Goal: Obtain resource: Obtain resource

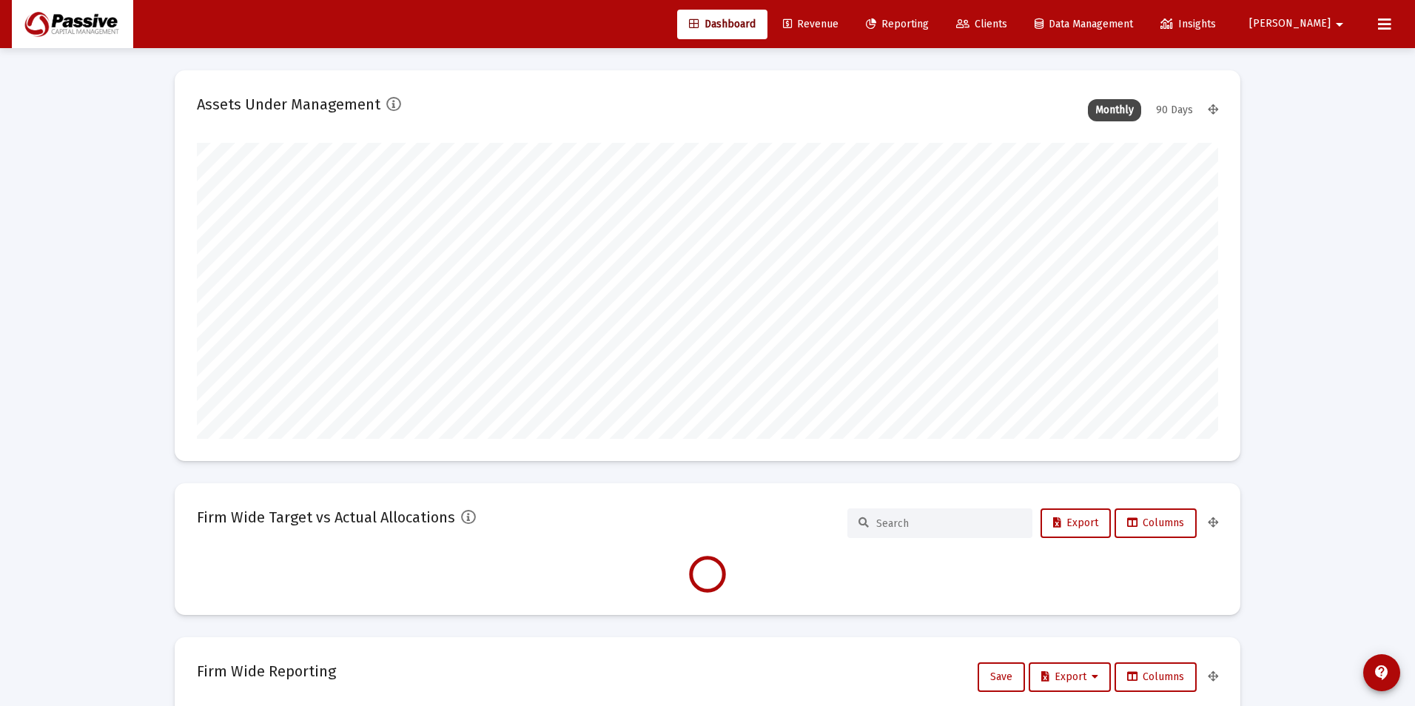
type input "[DATE]"
type input "2025-09-17"
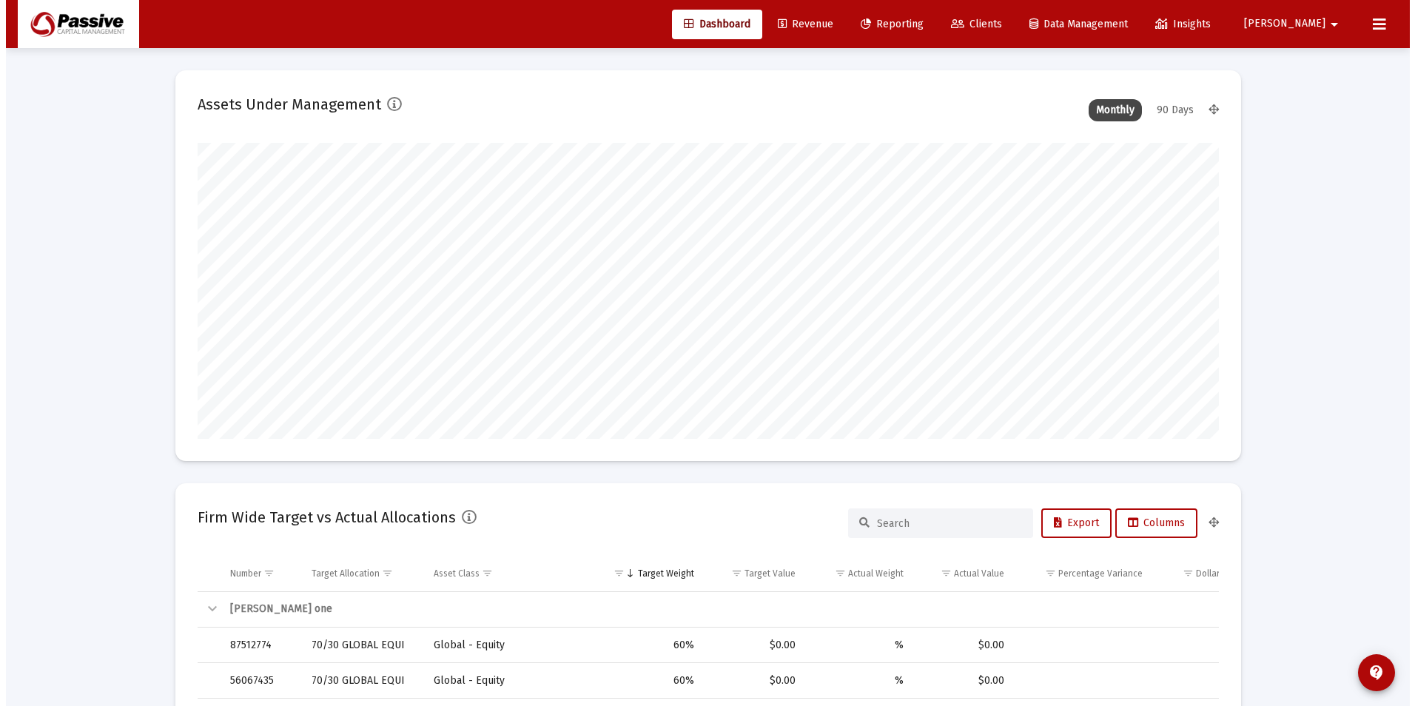
scroll to position [296, 477]
click at [917, 28] on span "Reporting" at bounding box center [885, 24] width 63 height 13
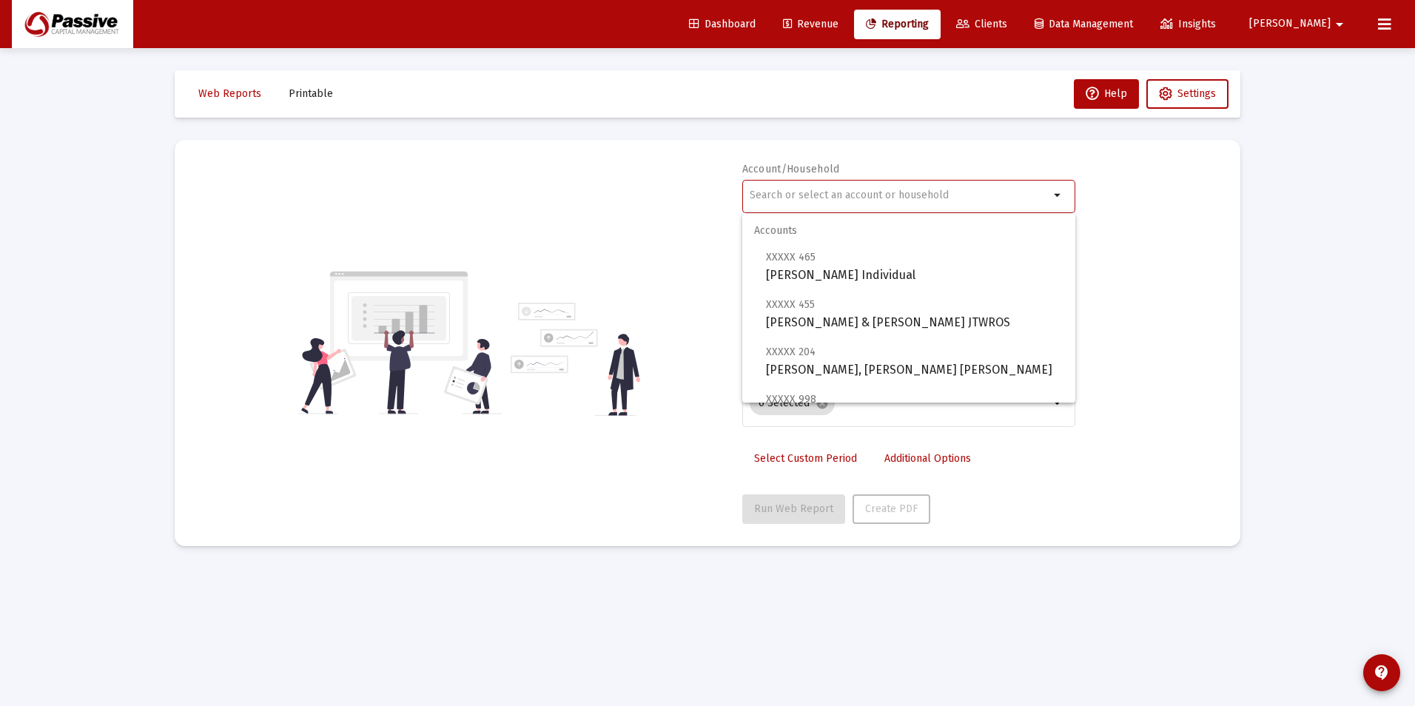
click at [829, 197] on input "text" at bounding box center [899, 195] width 300 height 12
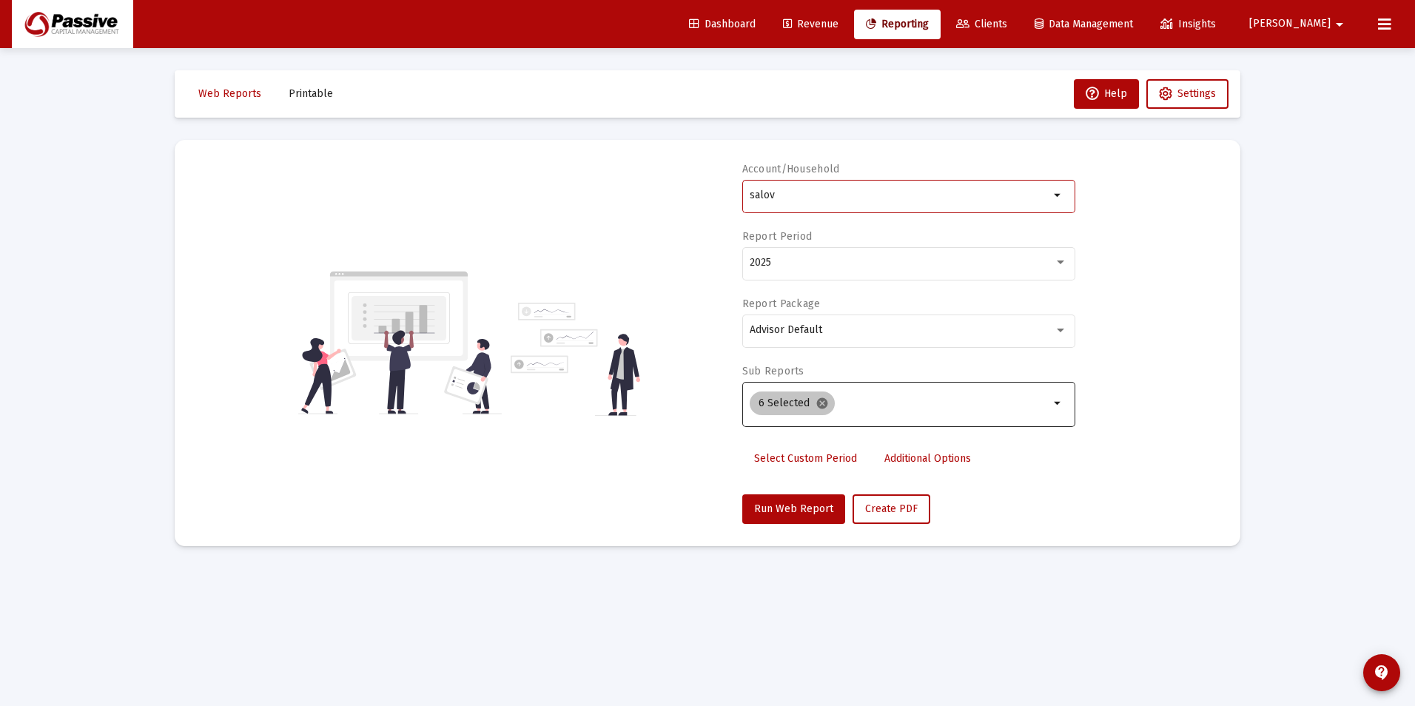
type input "salov"
click at [819, 402] on mat-icon "cancel" at bounding box center [821, 403] width 13 height 13
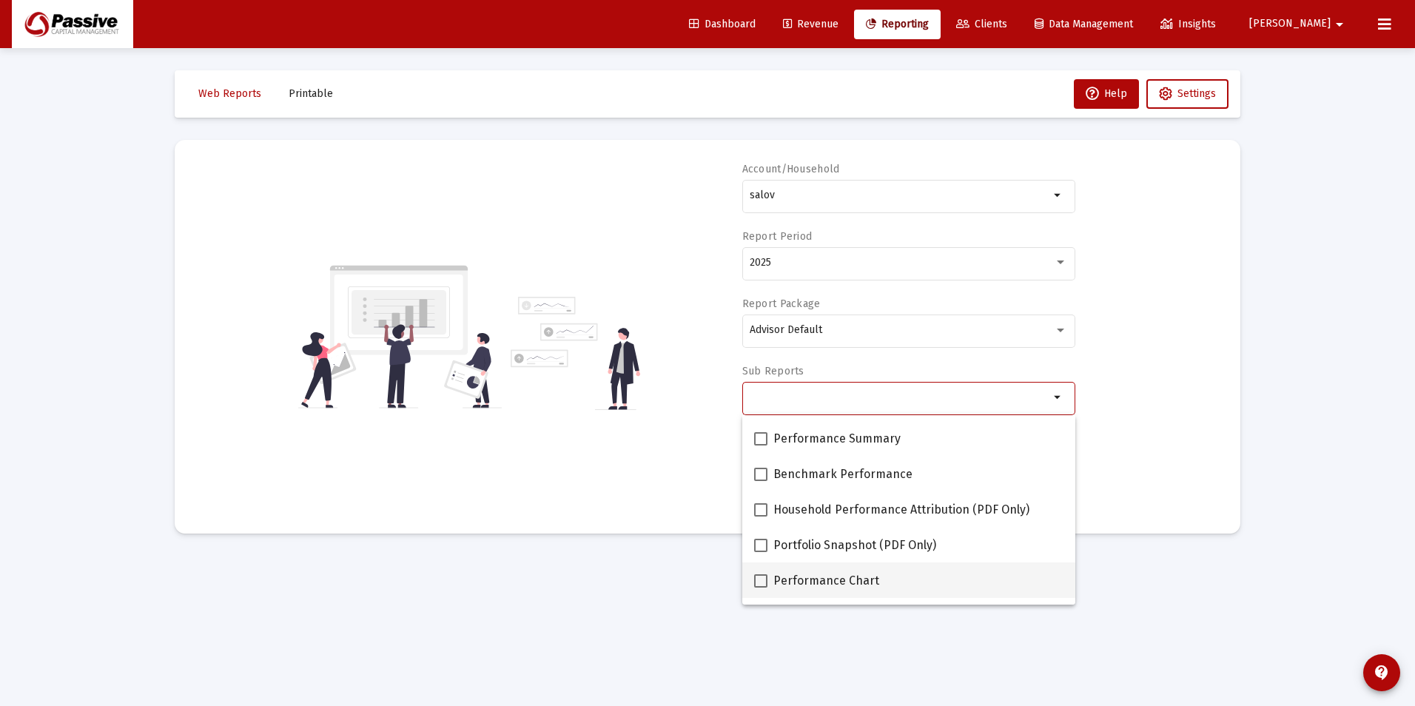
scroll to position [148, 0]
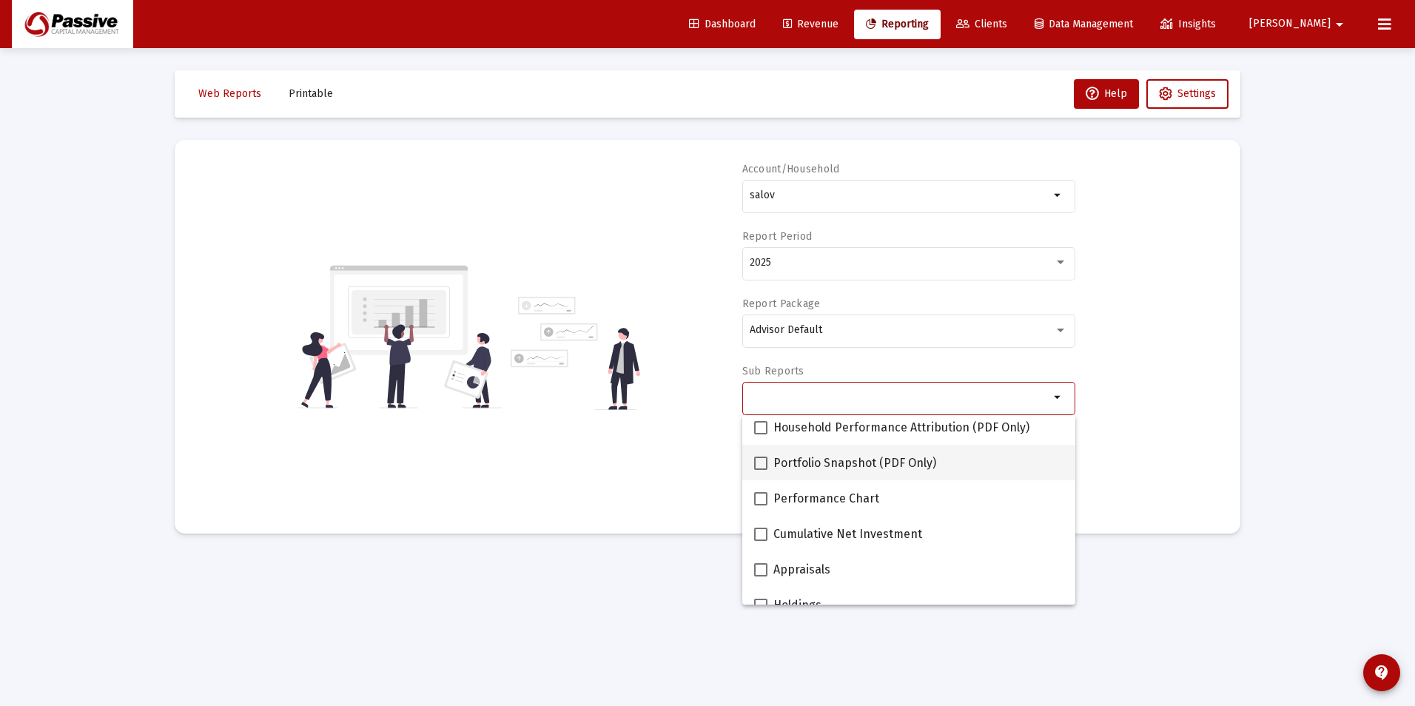
click at [786, 460] on span "Portfolio Snapshot (PDF Only)" at bounding box center [854, 463] width 163 height 18
click at [761, 470] on input "Portfolio Snapshot (PDF Only)" at bounding box center [760, 470] width 1 height 1
checkbox input "true"
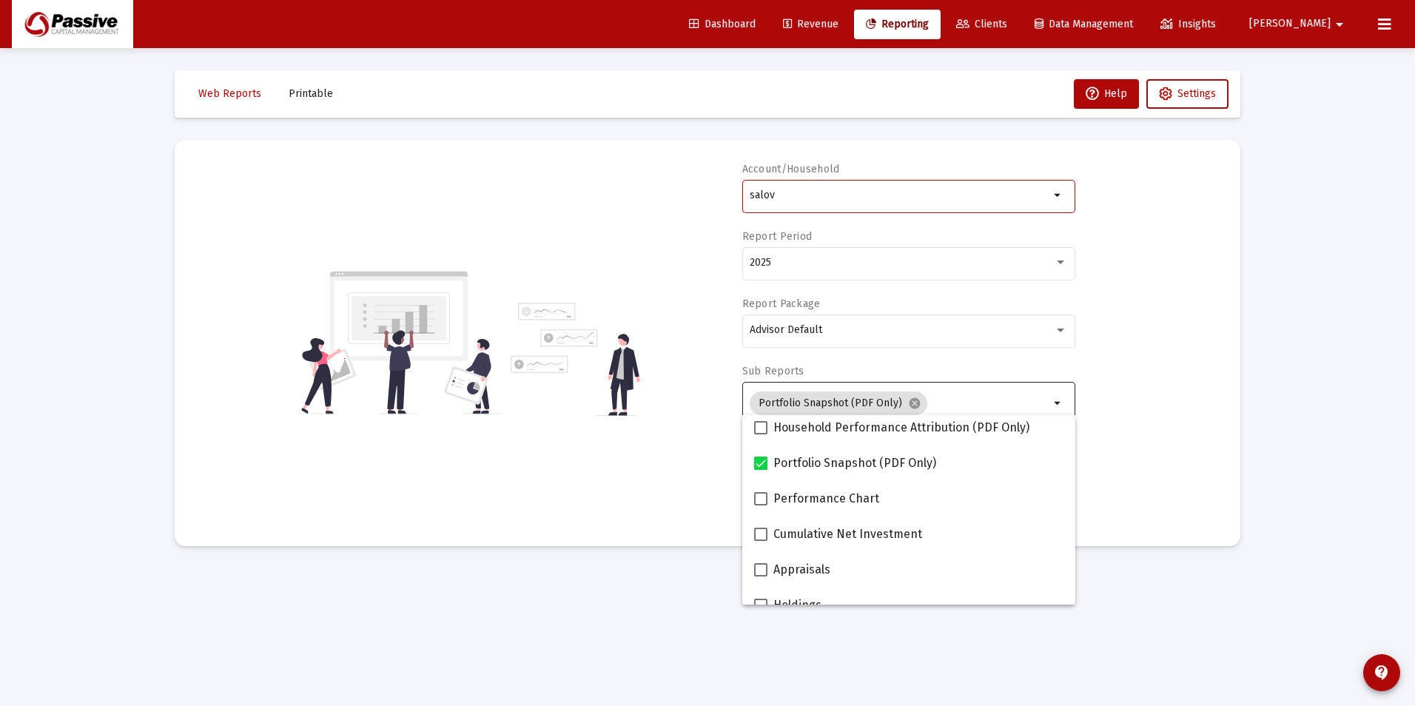
click at [801, 195] on input "salov" at bounding box center [899, 195] width 300 height 12
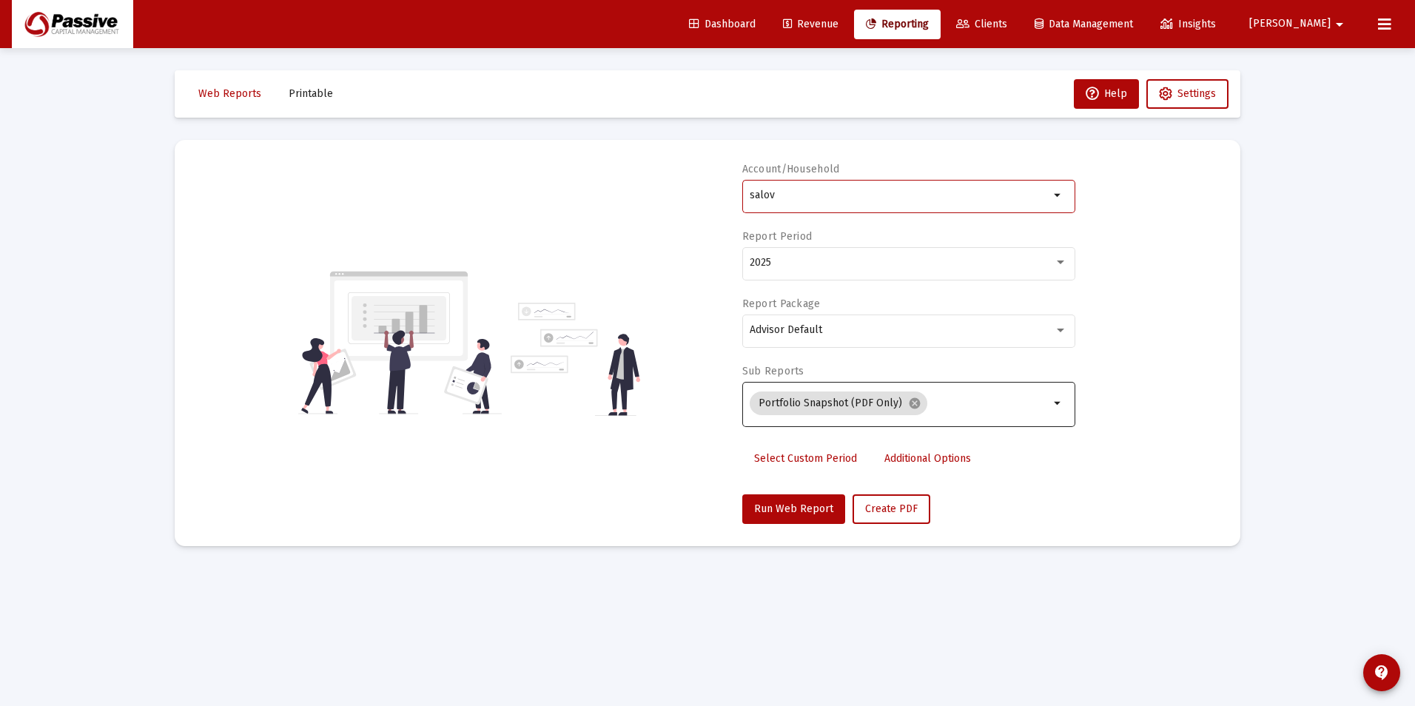
drag, startPoint x: 832, startPoint y: 200, endPoint x: 646, endPoint y: 155, distance: 192.0
click at [647, 156] on mat-card "Account/Household salov arrow_drop_down Report Period 2025 Report Package Advis…" at bounding box center [707, 343] width 1065 height 406
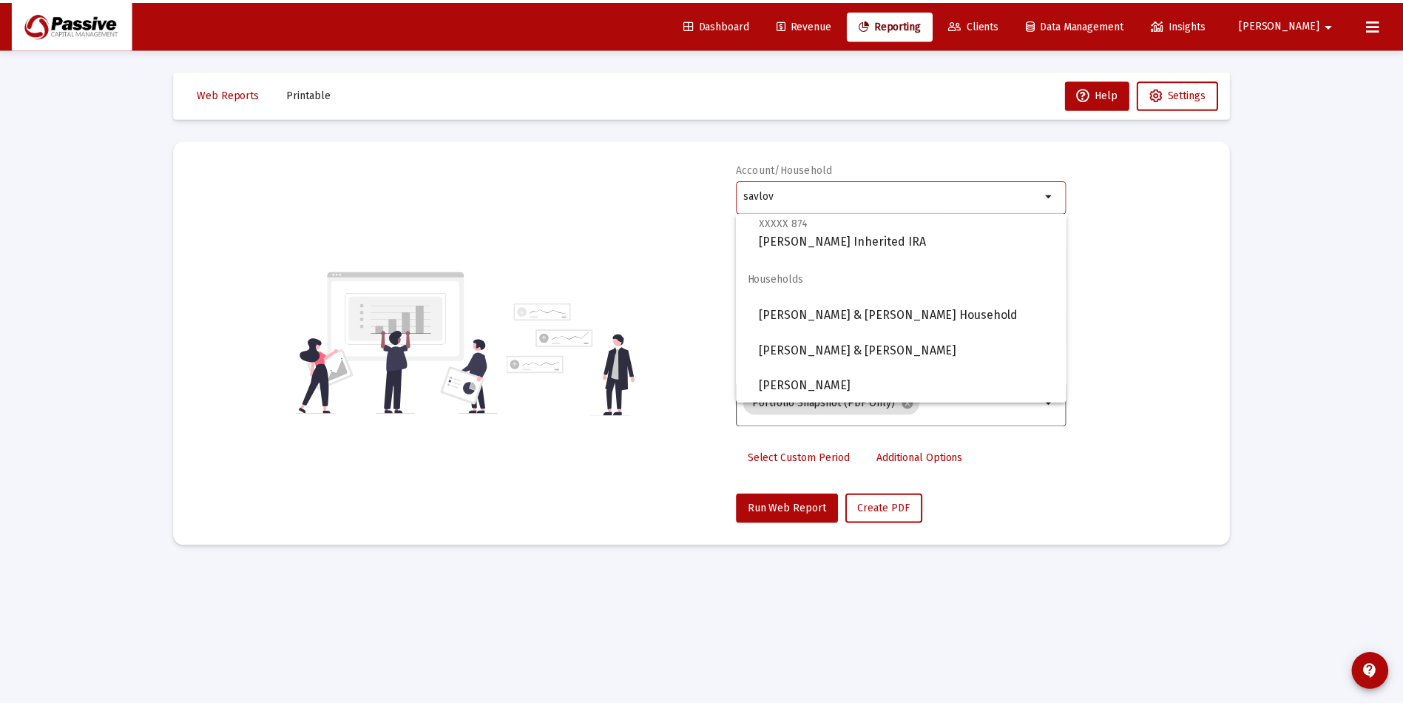
scroll to position [367, 0]
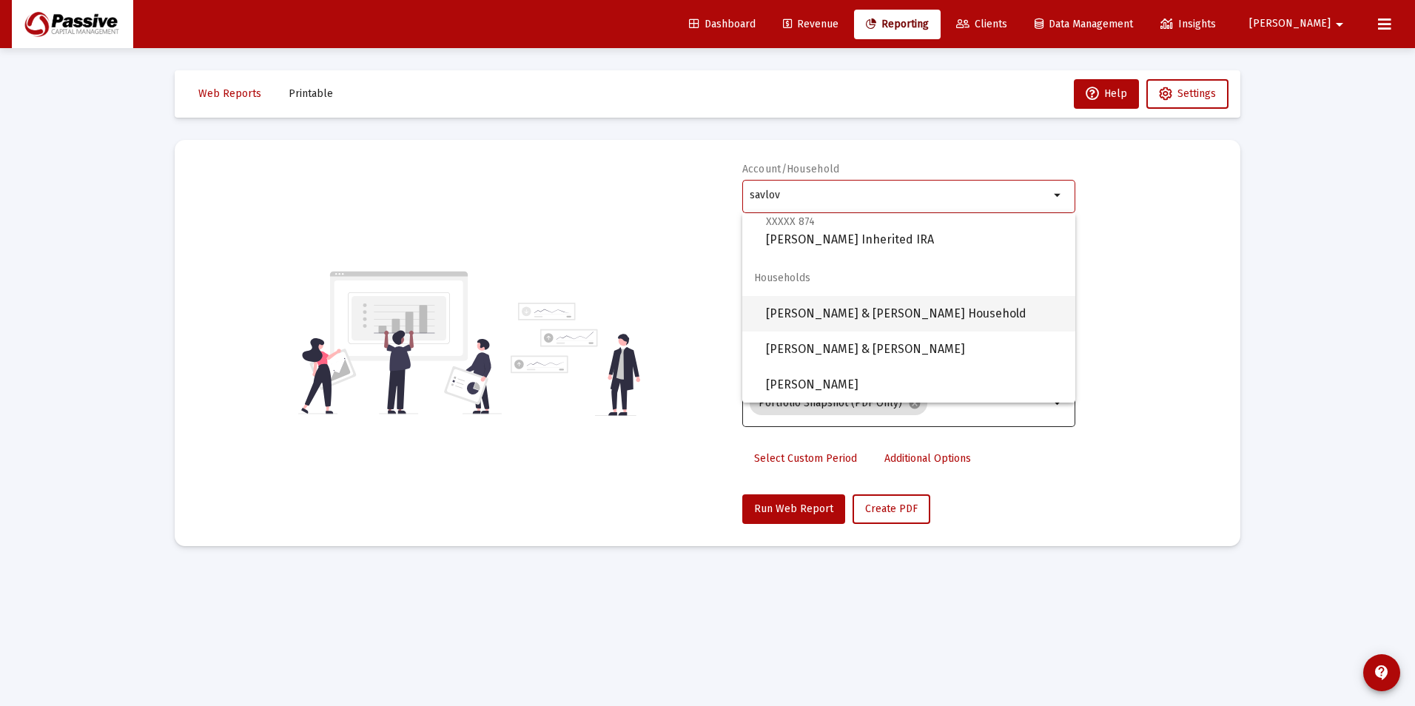
click at [894, 317] on span "[PERSON_NAME] & [PERSON_NAME] Household" at bounding box center [914, 314] width 297 height 36
type input "[PERSON_NAME] & [PERSON_NAME] Household"
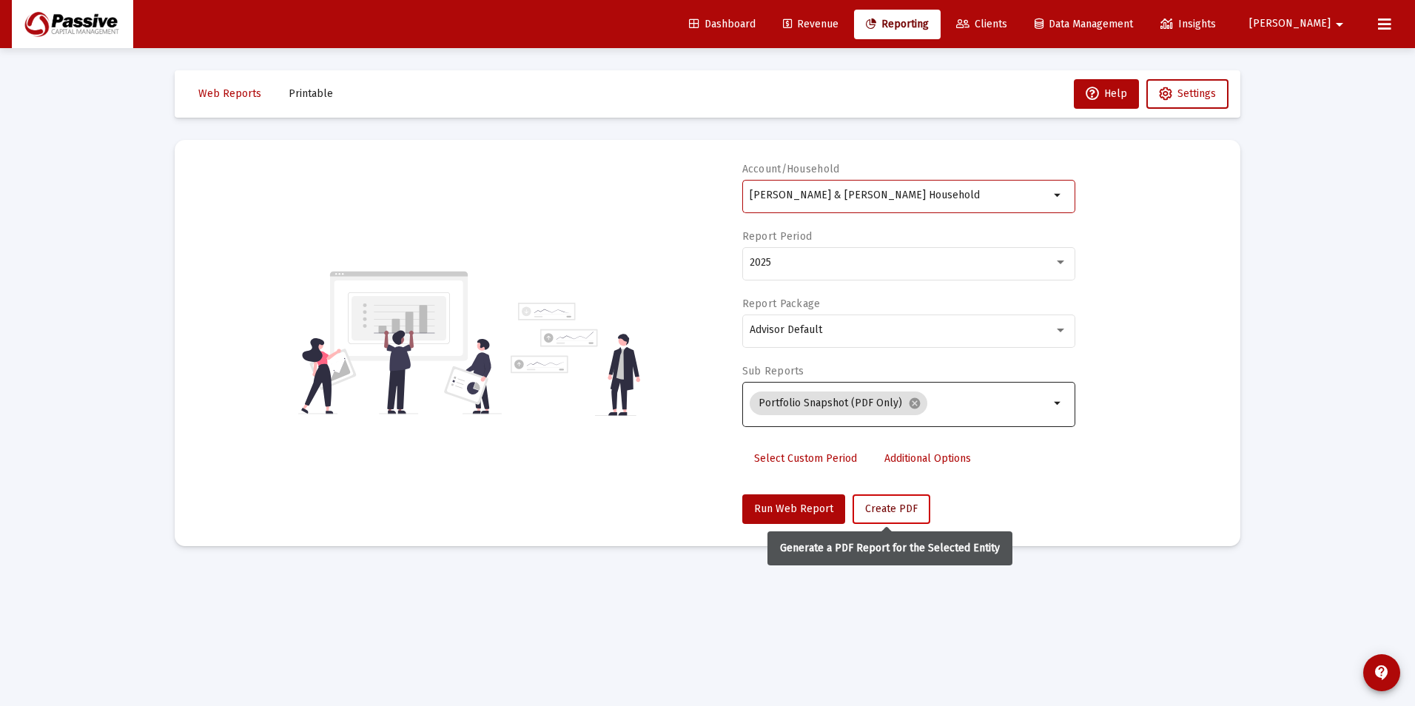
click at [900, 513] on span "Create PDF" at bounding box center [891, 508] width 53 height 13
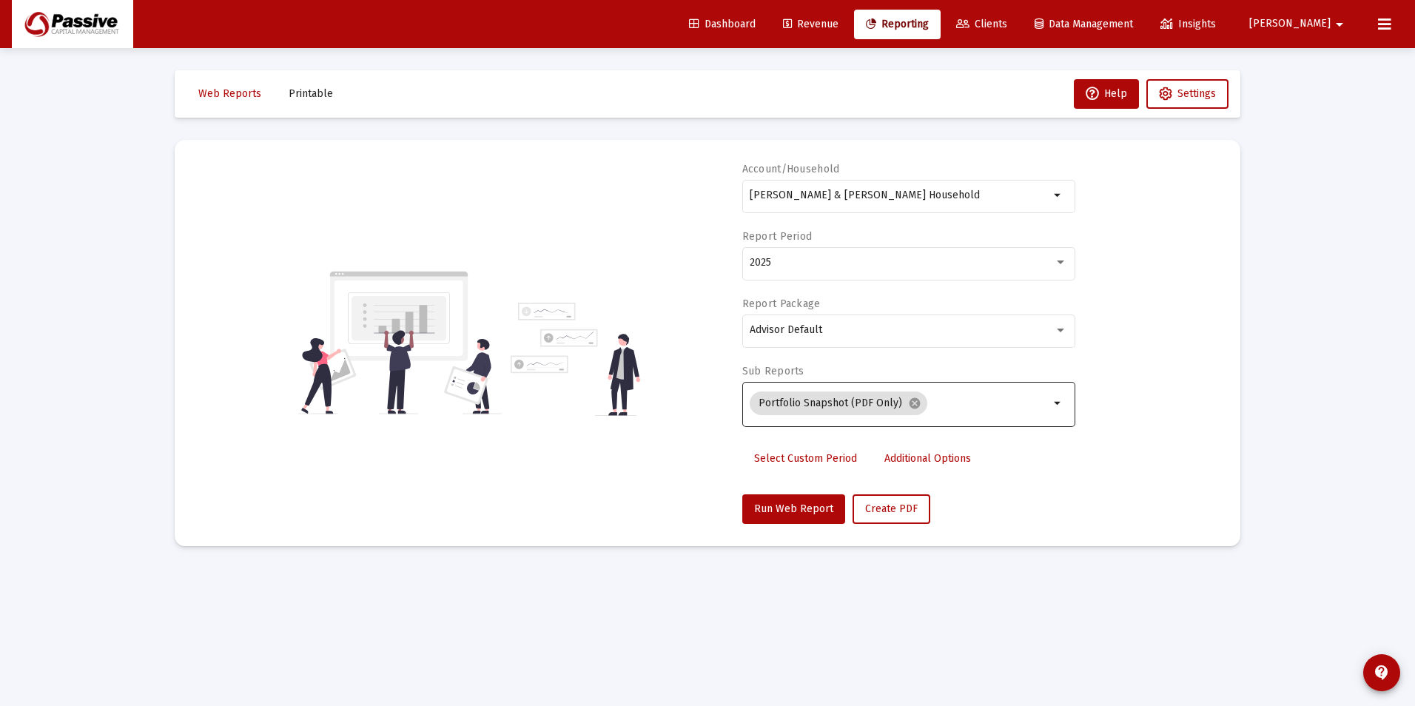
click at [303, 92] on span "Printable" at bounding box center [311, 93] width 44 height 13
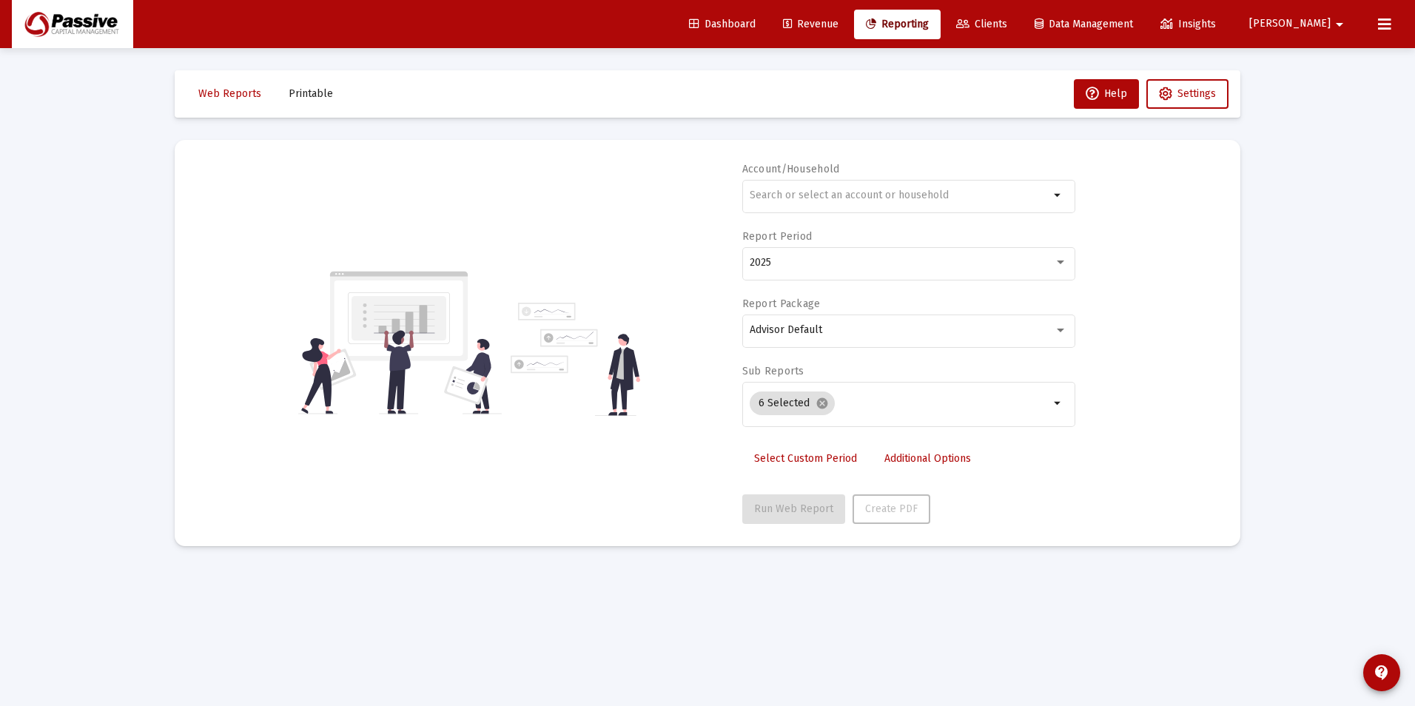
click at [285, 101] on button "Printable" at bounding box center [311, 94] width 68 height 30
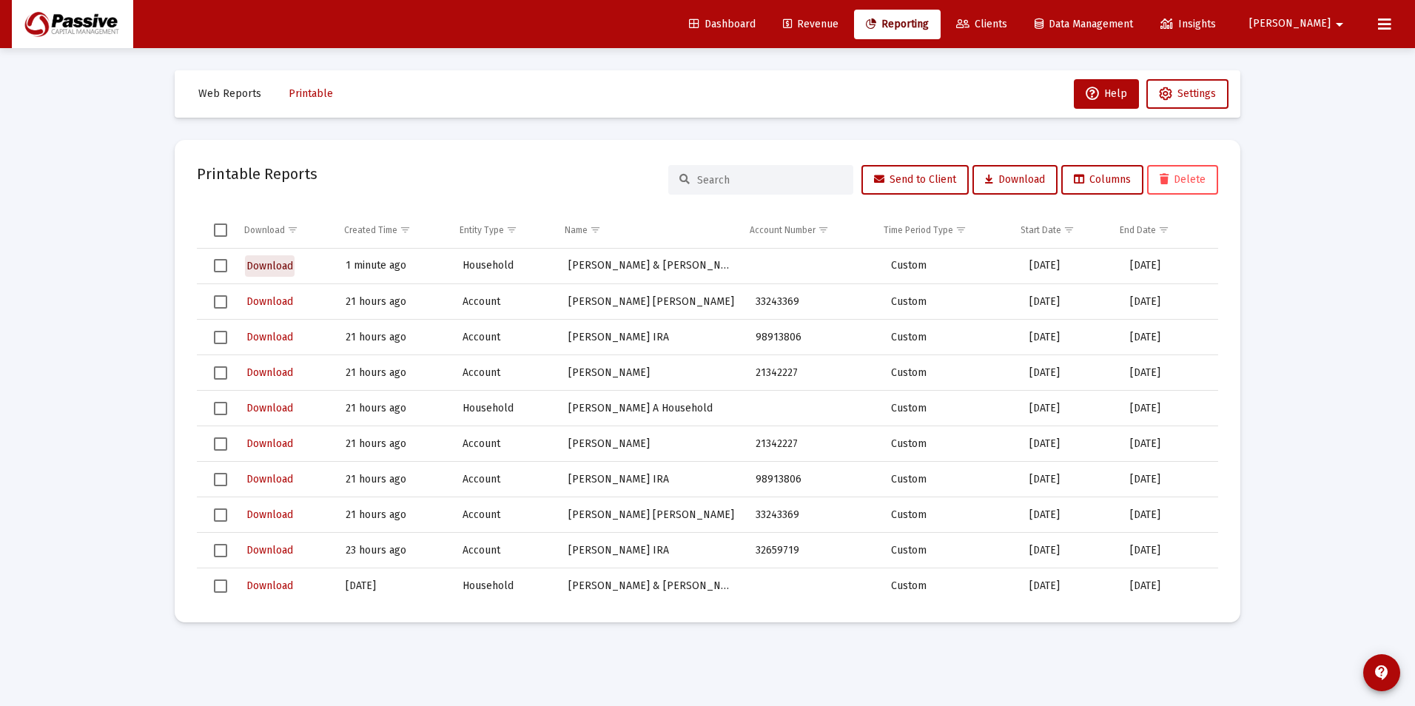
click at [274, 267] on span "Download" at bounding box center [269, 266] width 47 height 13
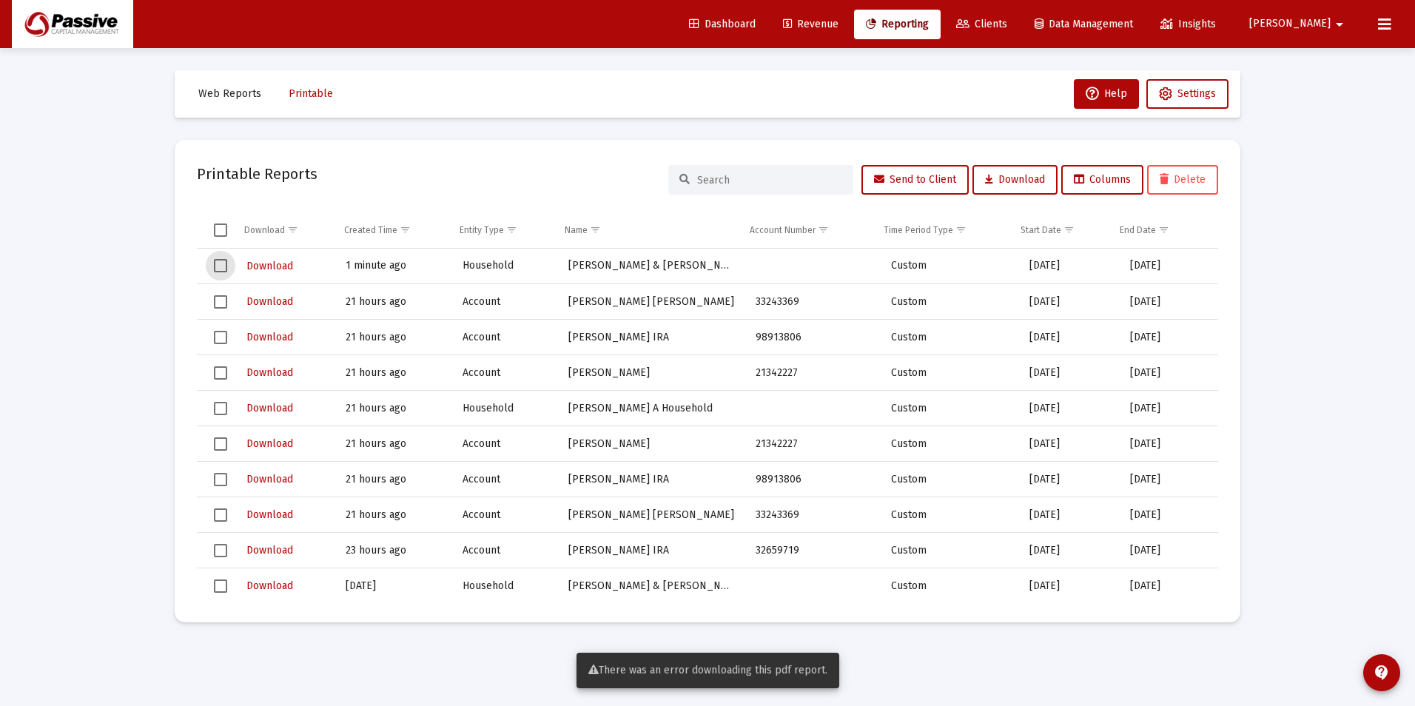
click at [220, 267] on span "Select row" at bounding box center [220, 265] width 13 height 13
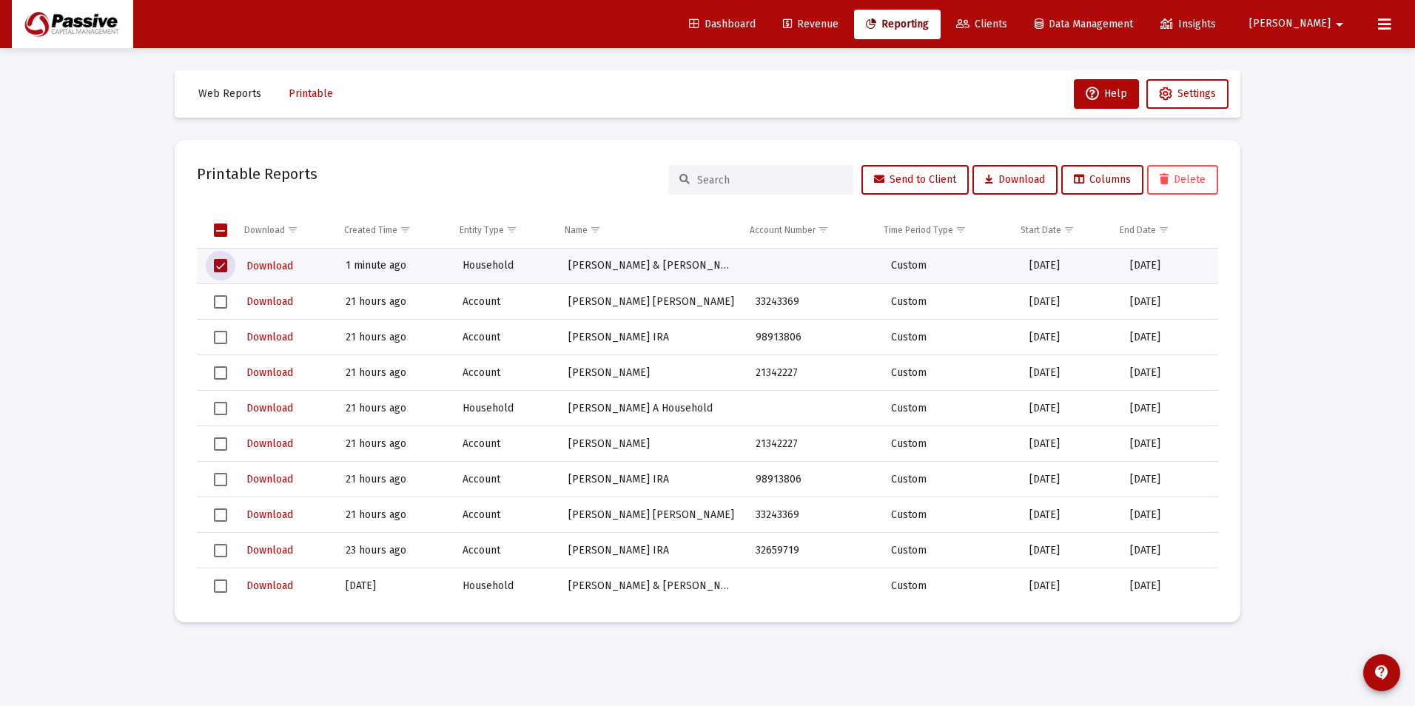
click at [1172, 186] on button "Delete" at bounding box center [1182, 180] width 71 height 30
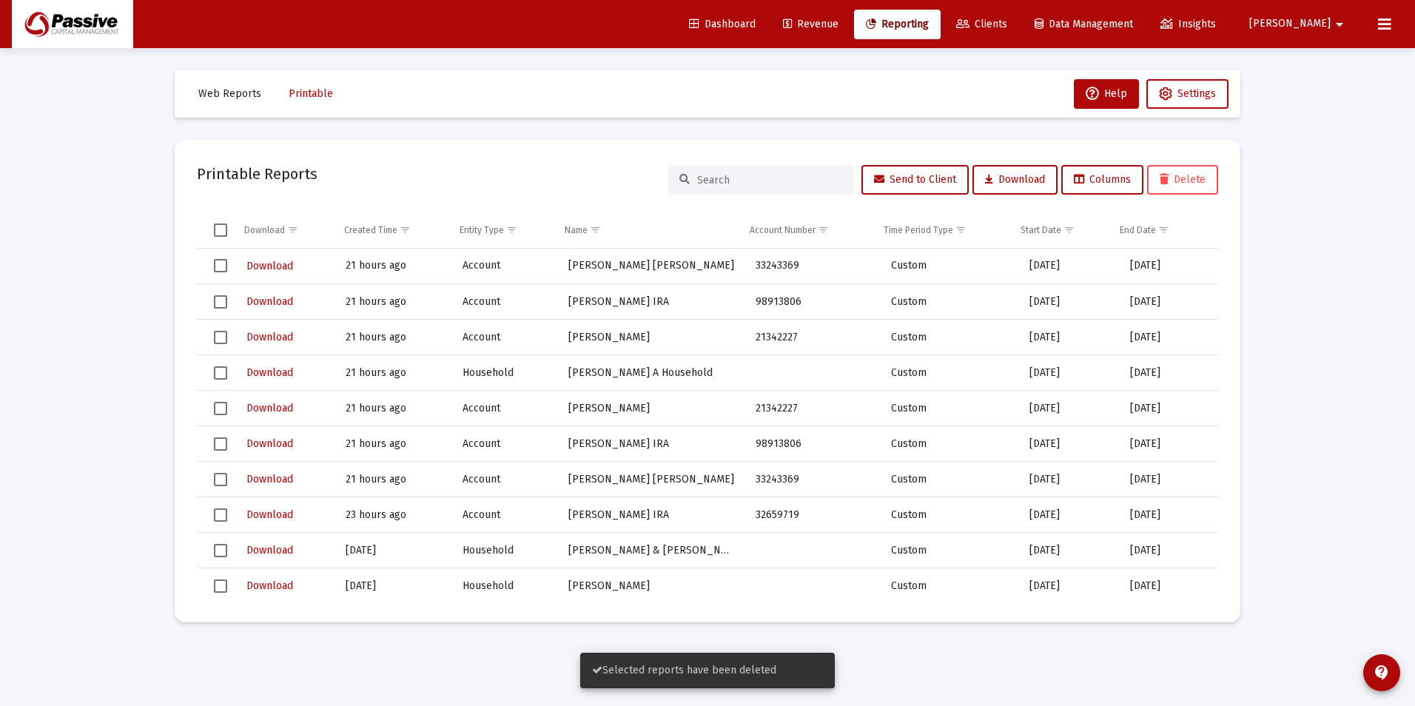
click at [838, 29] on span "Revenue" at bounding box center [810, 24] width 55 height 13
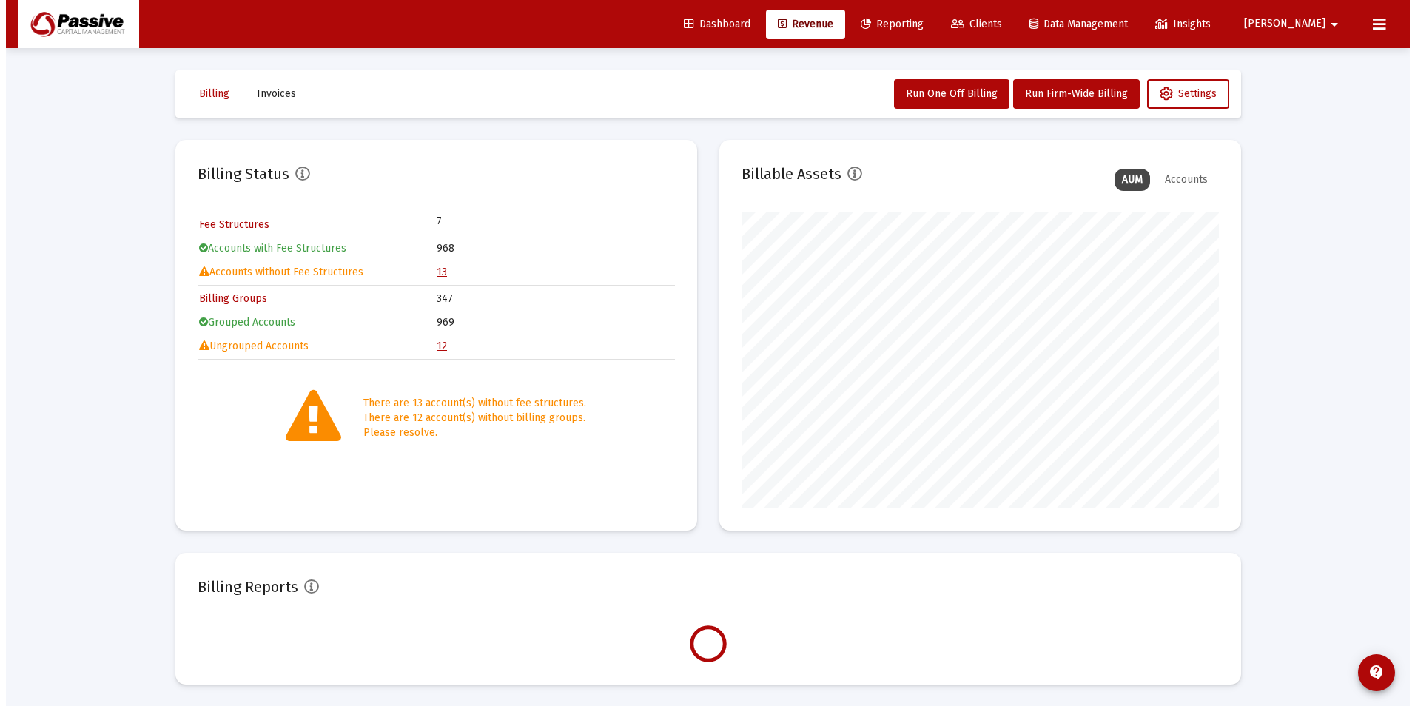
scroll to position [296, 477]
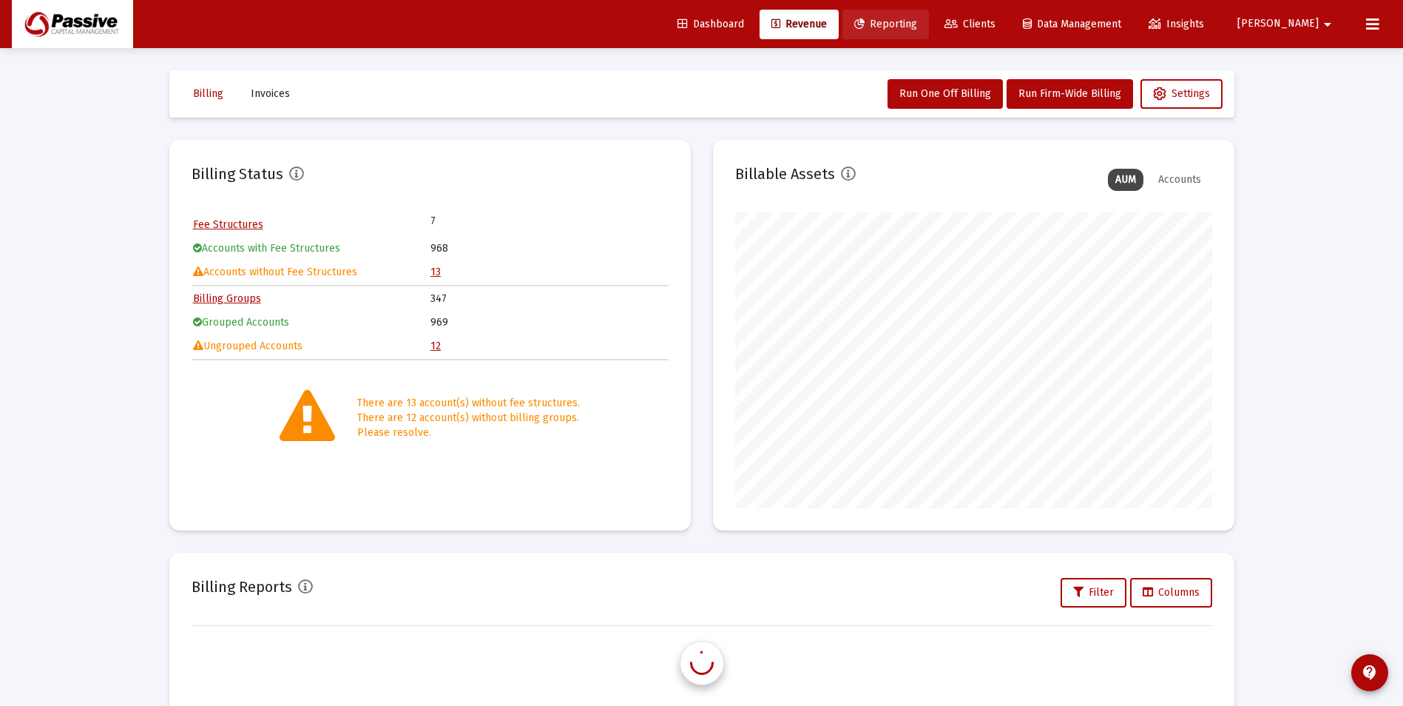
click at [929, 32] on link "Reporting" at bounding box center [886, 25] width 87 height 30
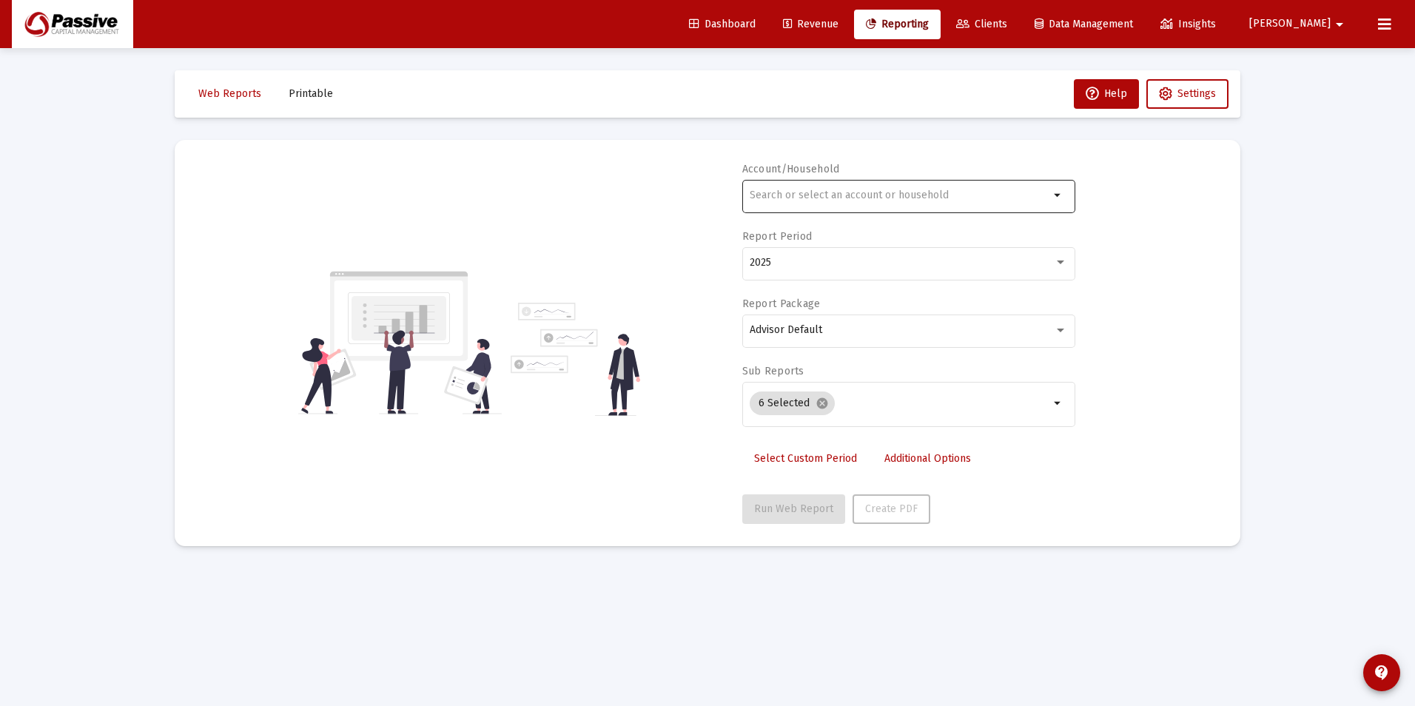
click at [863, 196] on input "text" at bounding box center [899, 195] width 300 height 12
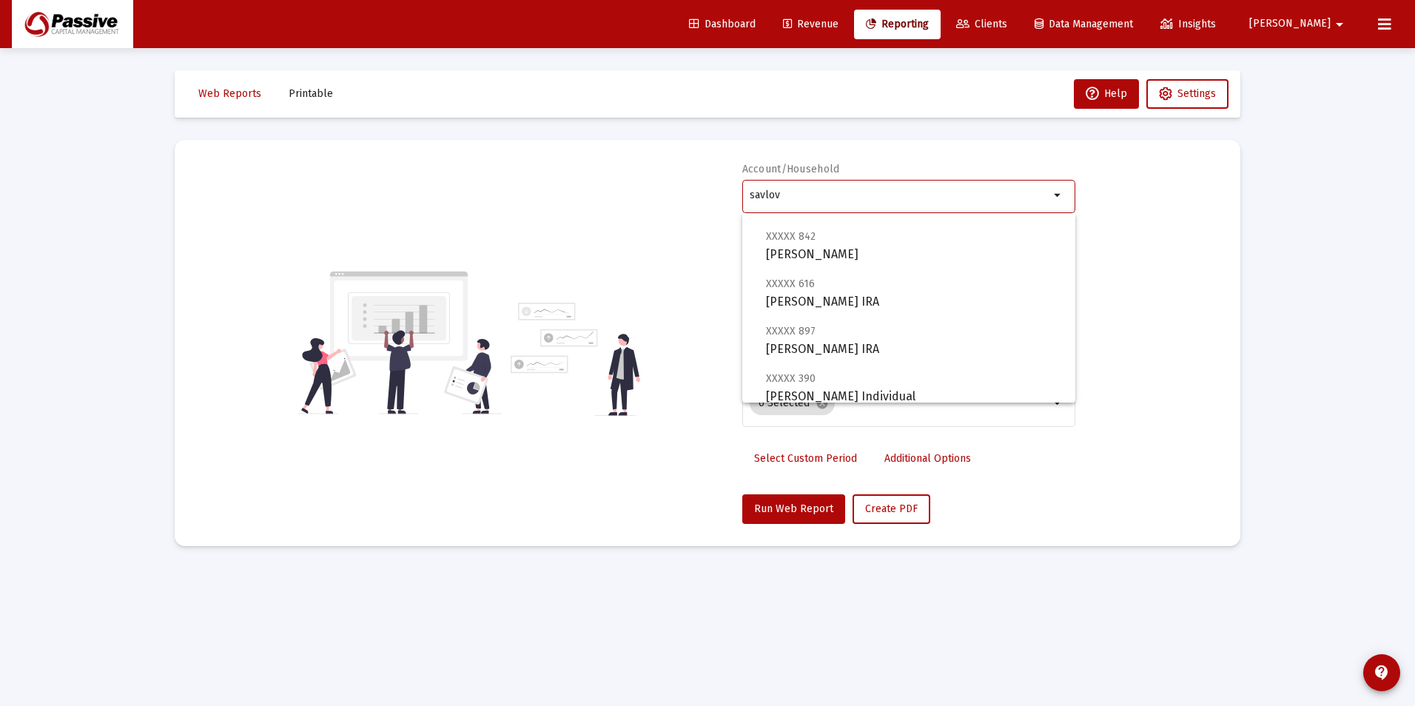
scroll to position [367, 0]
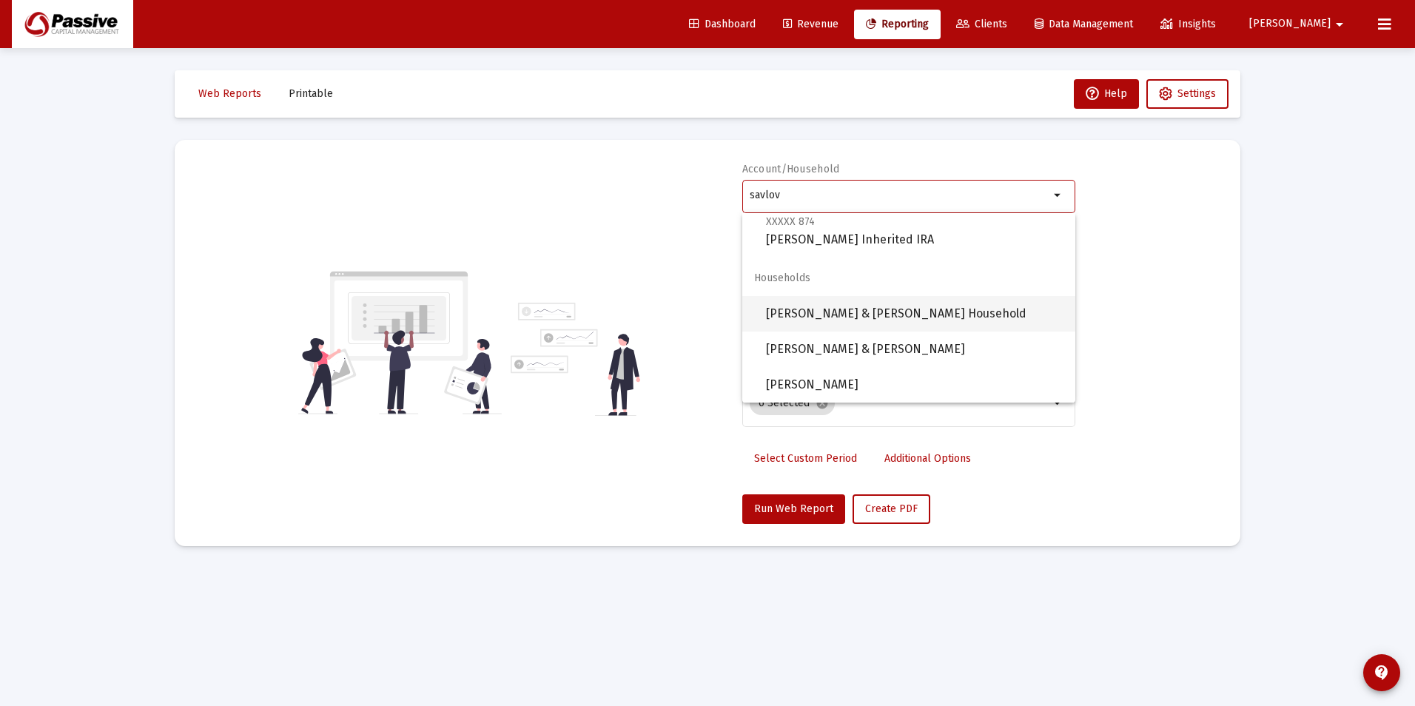
click at [920, 322] on span "[PERSON_NAME] & [PERSON_NAME] Household" at bounding box center [914, 314] width 297 height 36
type input "[PERSON_NAME] & [PERSON_NAME] Household"
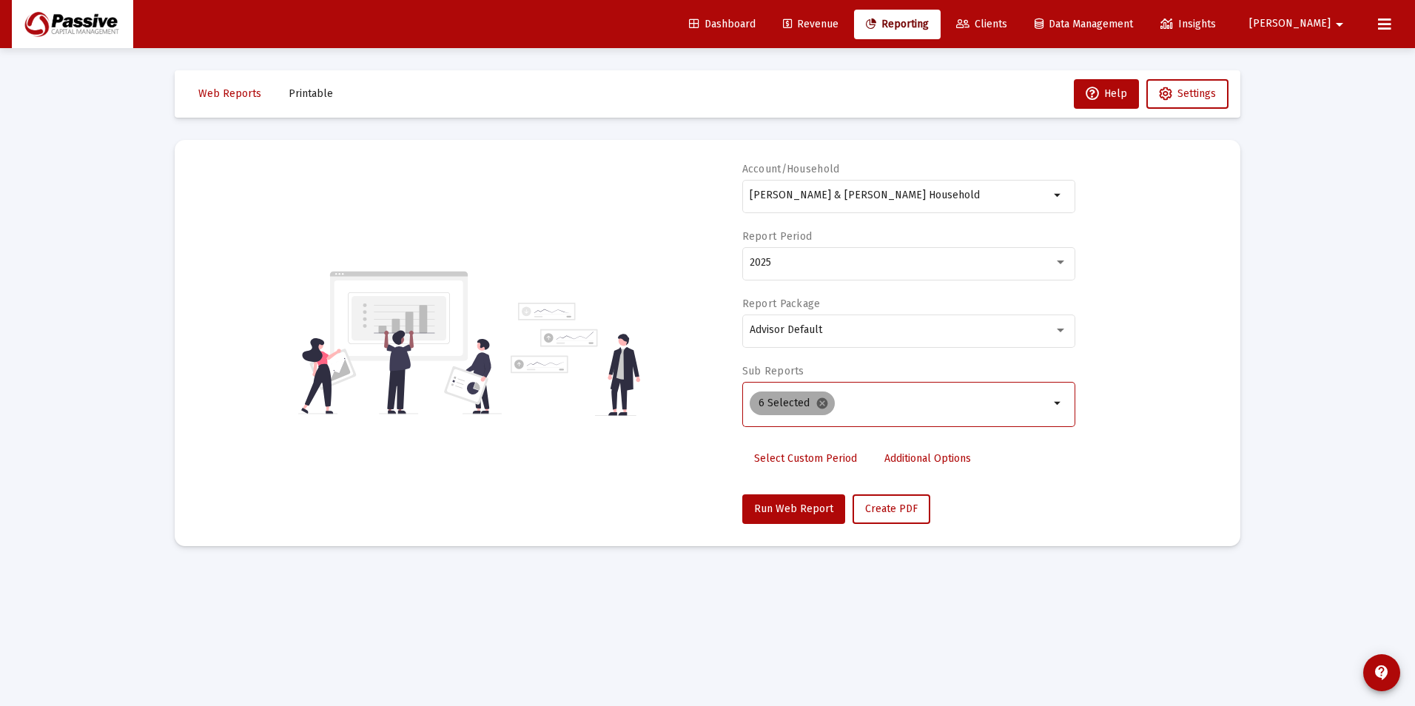
click at [823, 404] on mat-icon "cancel" at bounding box center [821, 403] width 13 height 13
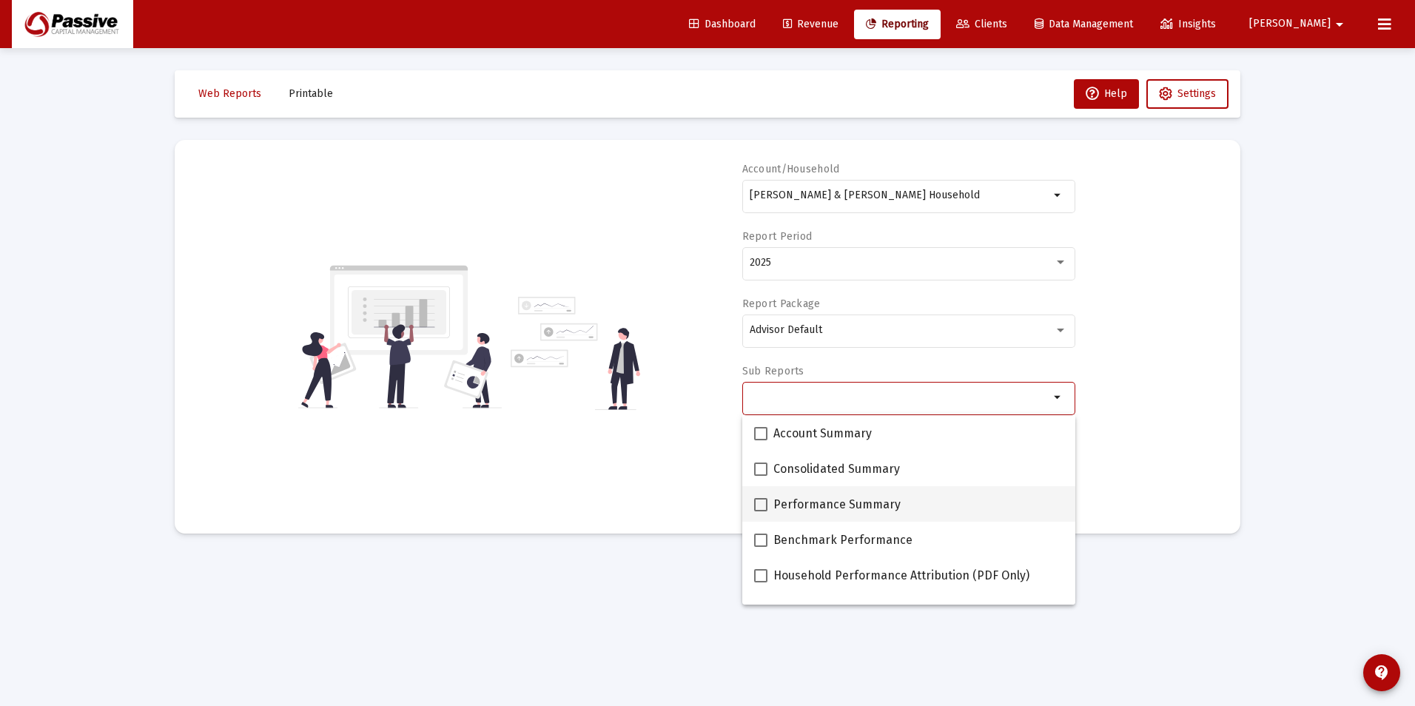
scroll to position [148, 0]
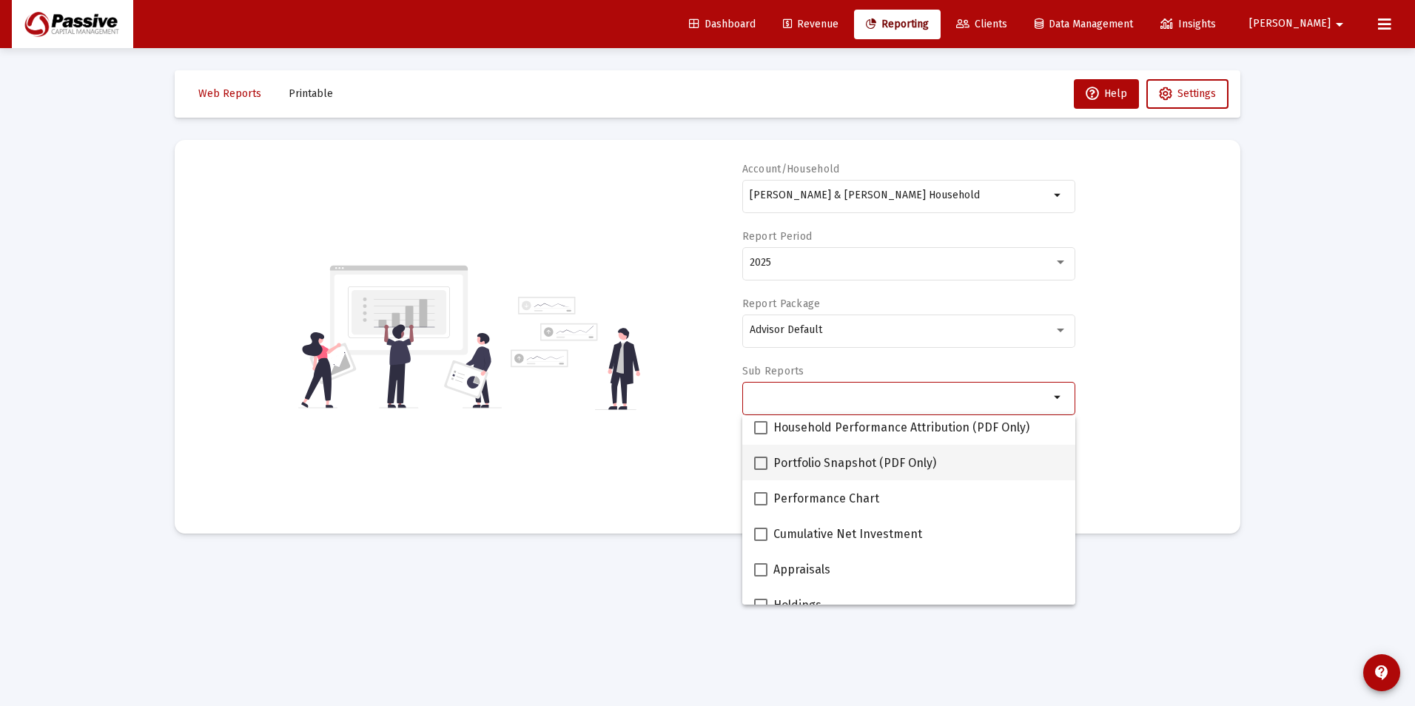
click at [759, 466] on span at bounding box center [760, 462] width 13 height 13
click at [760, 470] on input "Portfolio Snapshot (PDF Only)" at bounding box center [760, 470] width 1 height 1
checkbox input "true"
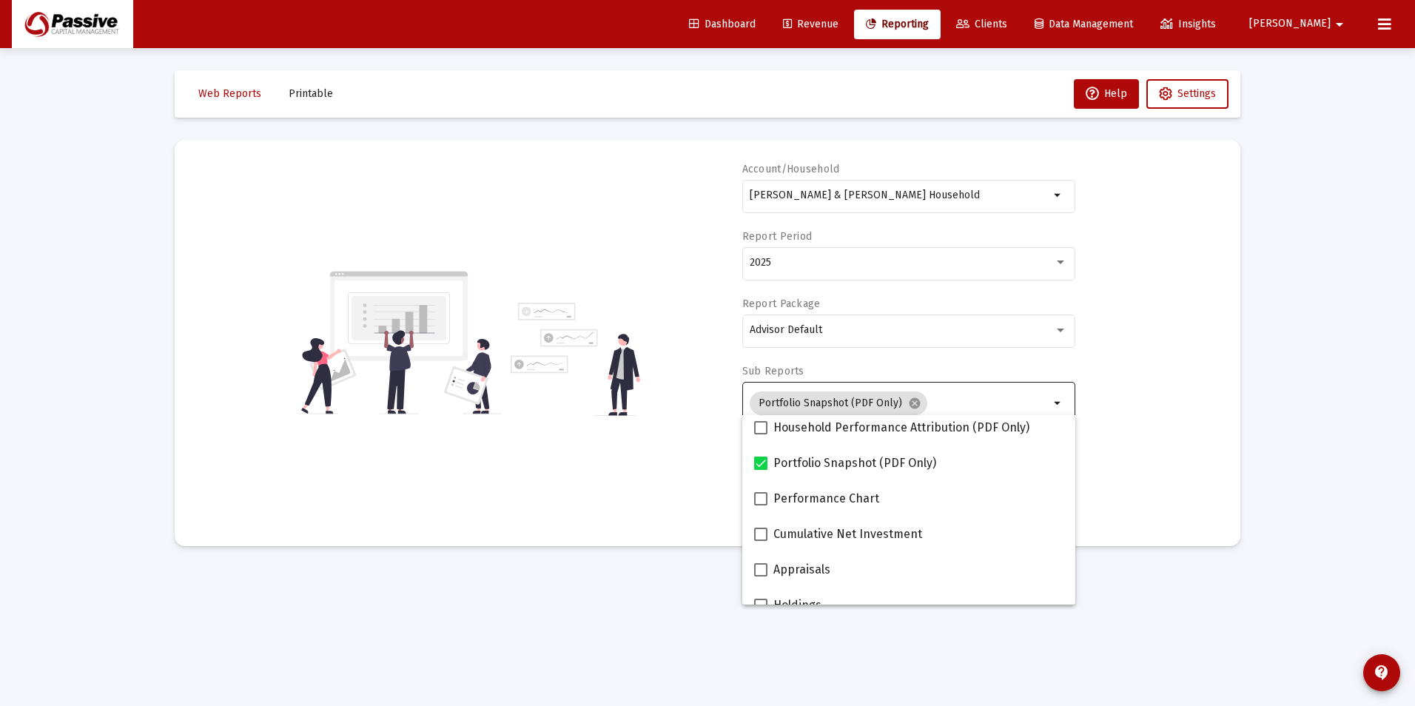
click at [1187, 462] on div "Account/[PERSON_NAME] & [PERSON_NAME] Household arrow_drop_down Report Period 2…" at bounding box center [707, 343] width 1021 height 362
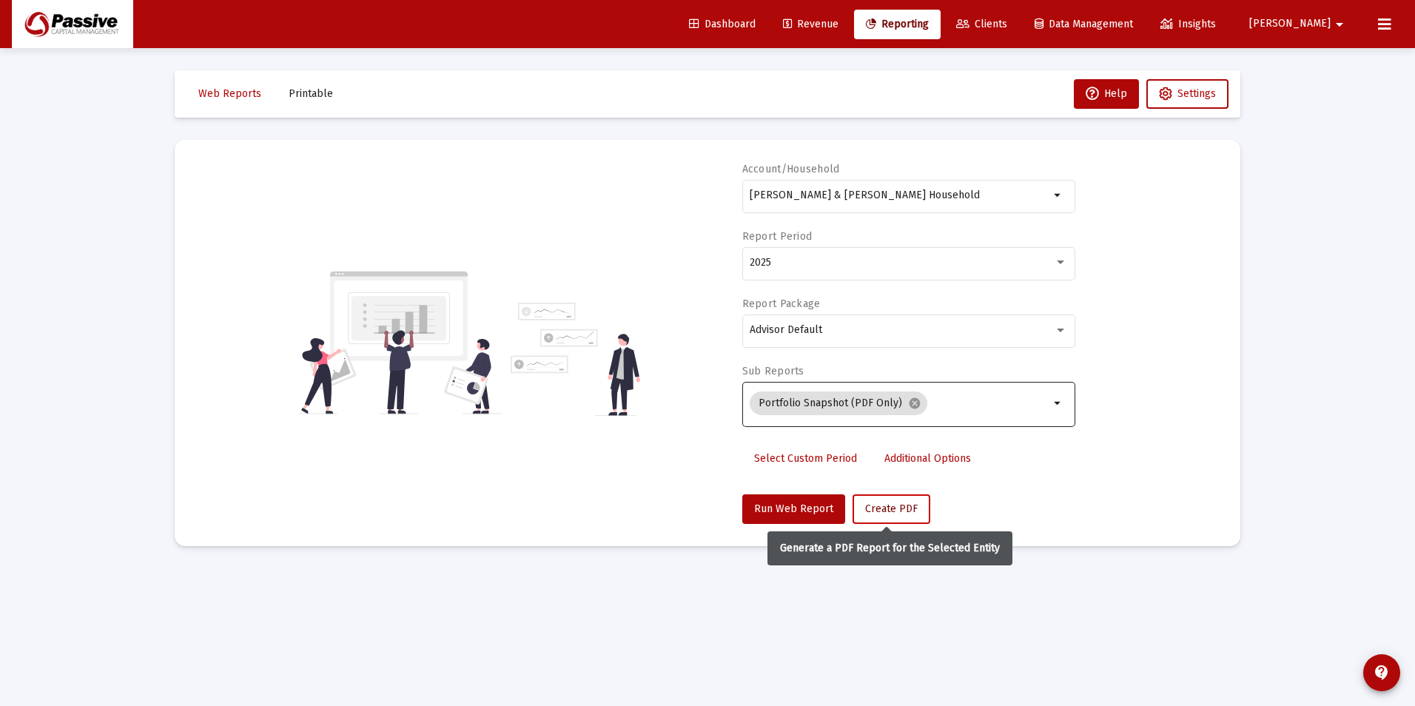
click at [898, 519] on button "Create PDF" at bounding box center [891, 509] width 78 height 30
click at [340, 90] on button "Printable" at bounding box center [311, 94] width 68 height 30
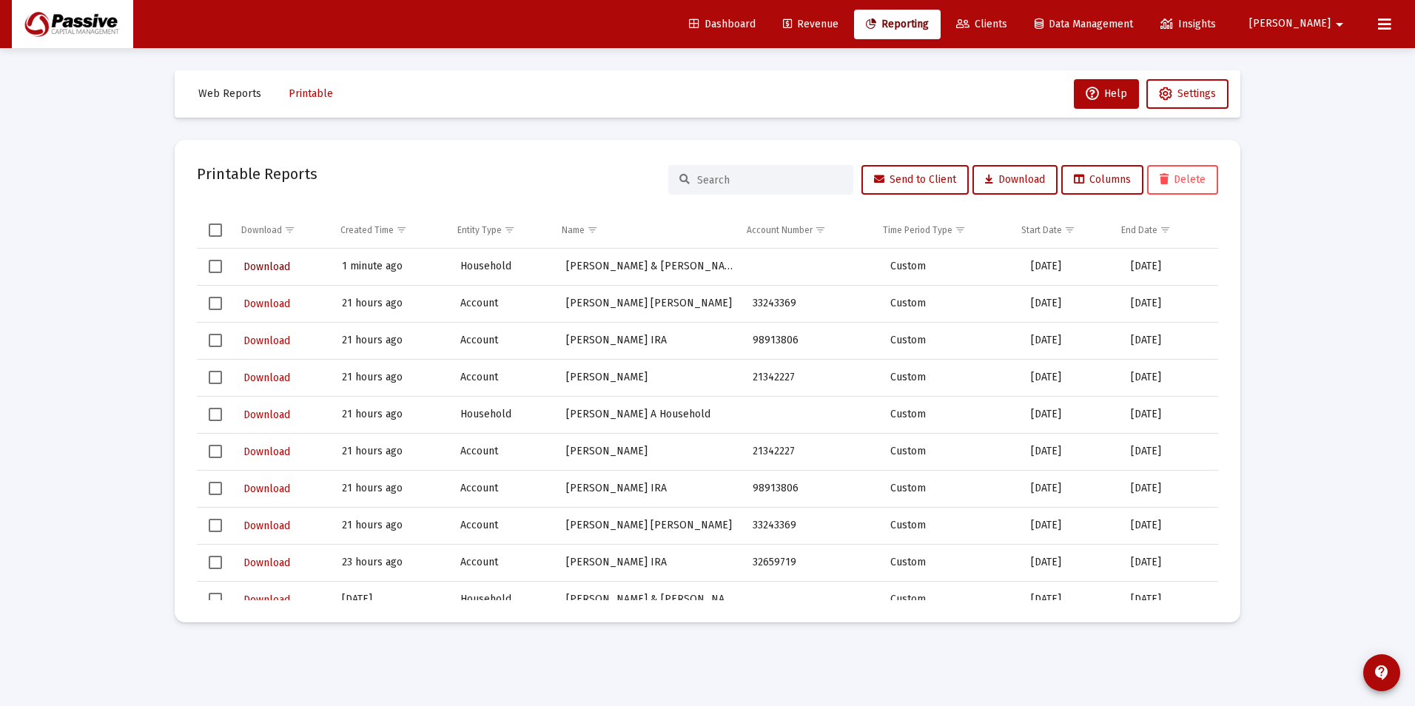
click at [277, 272] on span "Download" at bounding box center [266, 266] width 47 height 13
drag, startPoint x: 1031, startPoint y: 27, endPoint x: 1015, endPoint y: 28, distance: 16.3
click at [1007, 27] on span "Clients" at bounding box center [981, 24] width 51 height 13
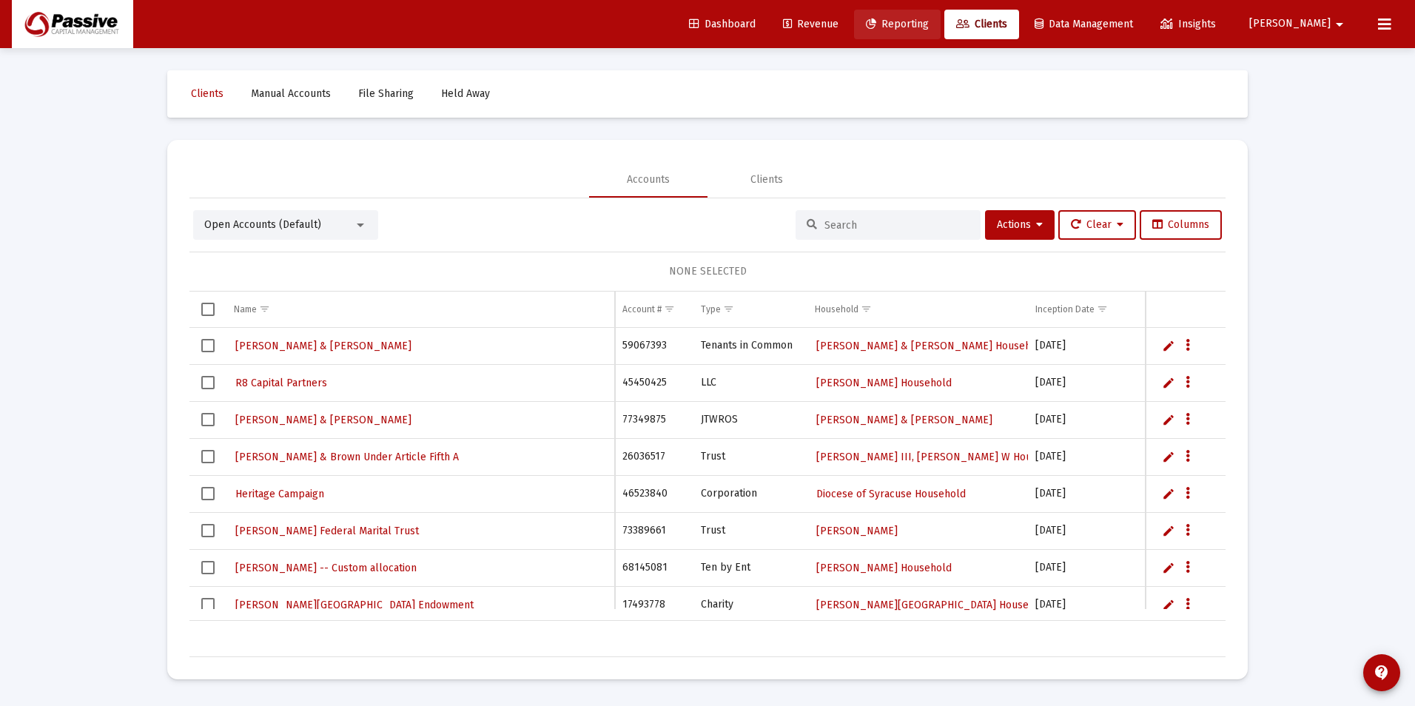
click at [928, 24] on span "Reporting" at bounding box center [897, 24] width 63 height 13
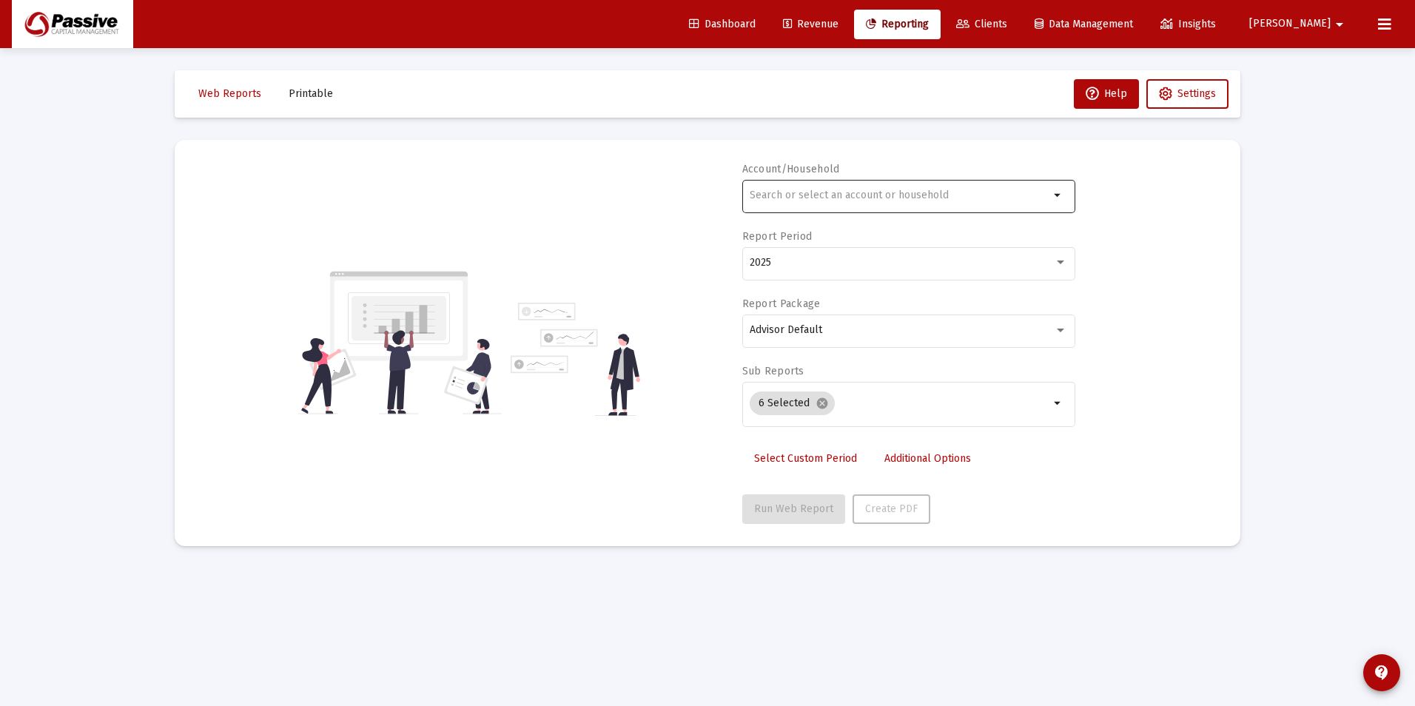
click at [828, 194] on input "text" at bounding box center [899, 195] width 300 height 12
type input "salov"
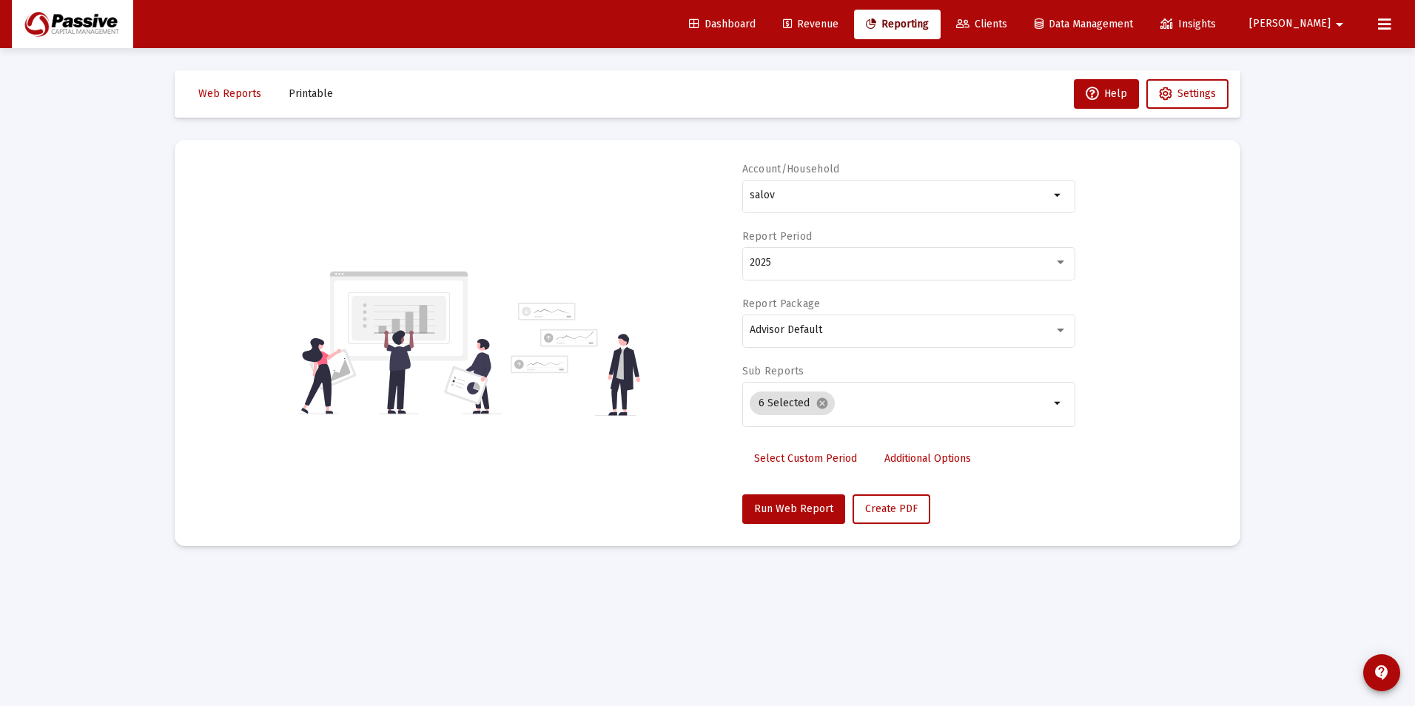
drag, startPoint x: 822, startPoint y: 207, endPoint x: 670, endPoint y: 190, distance: 153.4
click at [670, 190] on div "Account/Household salov arrow_drop_down Report Period 2025 Report Package Advis…" at bounding box center [707, 343] width 1021 height 362
drag, startPoint x: 670, startPoint y: 190, endPoint x: 772, endPoint y: 198, distance: 103.1
click at [769, 200] on input "salov" at bounding box center [899, 195] width 300 height 12
click at [776, 198] on input "salov" at bounding box center [899, 195] width 300 height 12
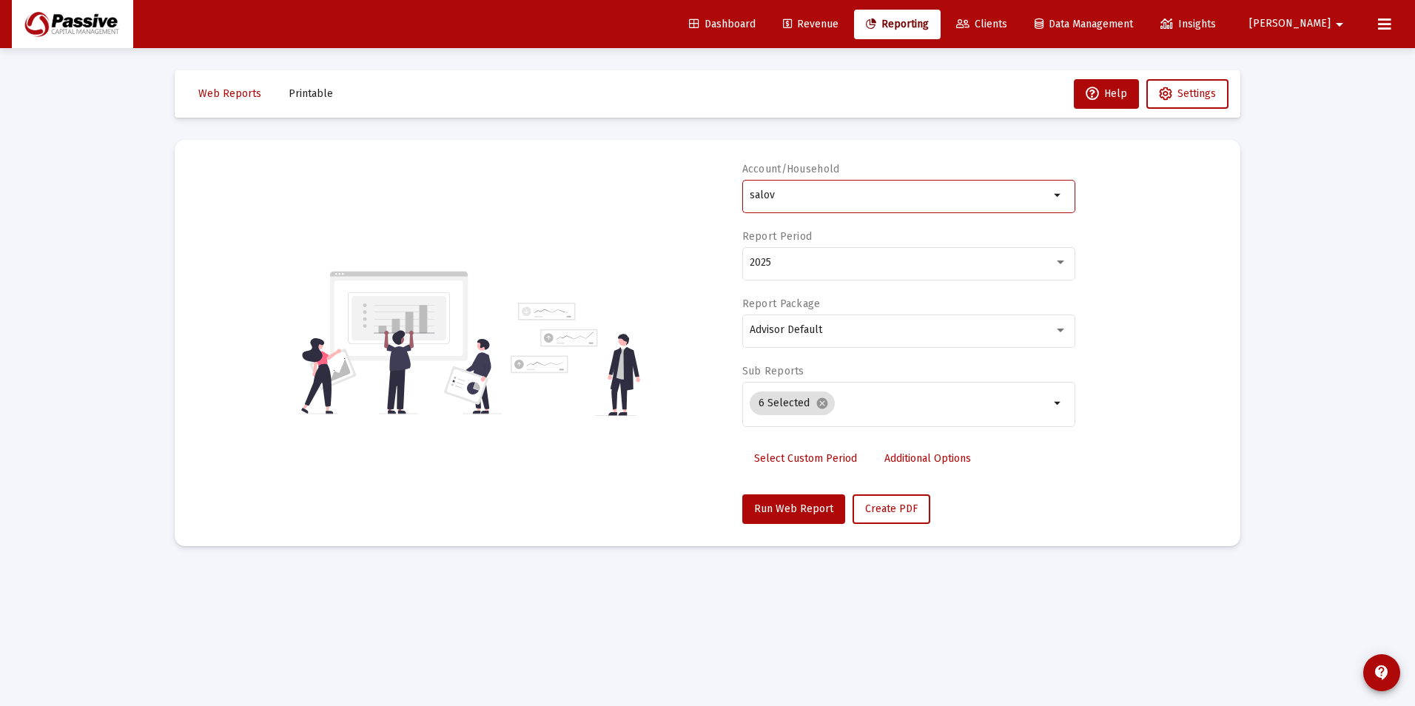
click at [675, 178] on div "Account/Household salov arrow_drop_down Report Period 2025 Report Package Advis…" at bounding box center [707, 343] width 1021 height 362
drag, startPoint x: 805, startPoint y: 208, endPoint x: 798, endPoint y: 198, distance: 12.7
click at [803, 207] on div "salov" at bounding box center [899, 195] width 300 height 36
drag, startPoint x: 798, startPoint y: 197, endPoint x: 691, endPoint y: 186, distance: 107.1
click at [691, 186] on div "Account/Household salov arrow_drop_down Report Period 2025 Report Package Advis…" at bounding box center [707, 343] width 1021 height 362
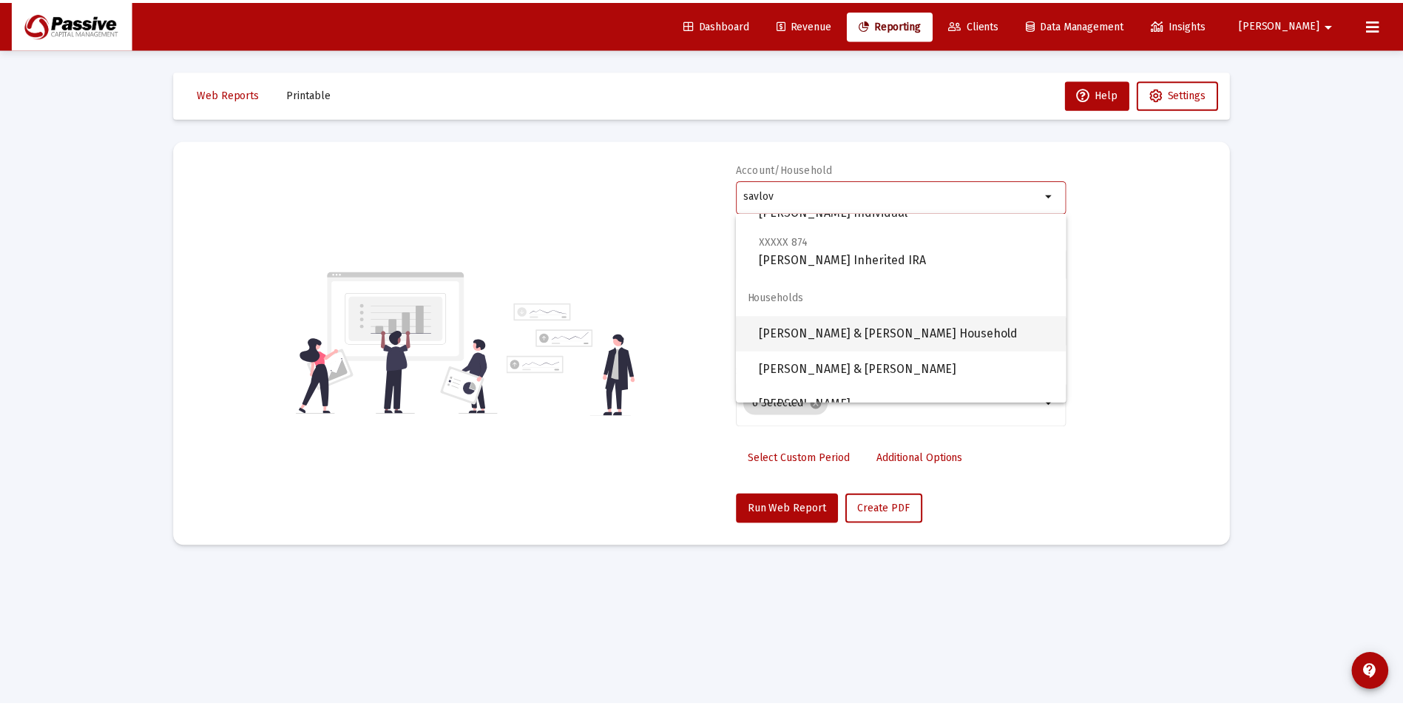
scroll to position [367, 0]
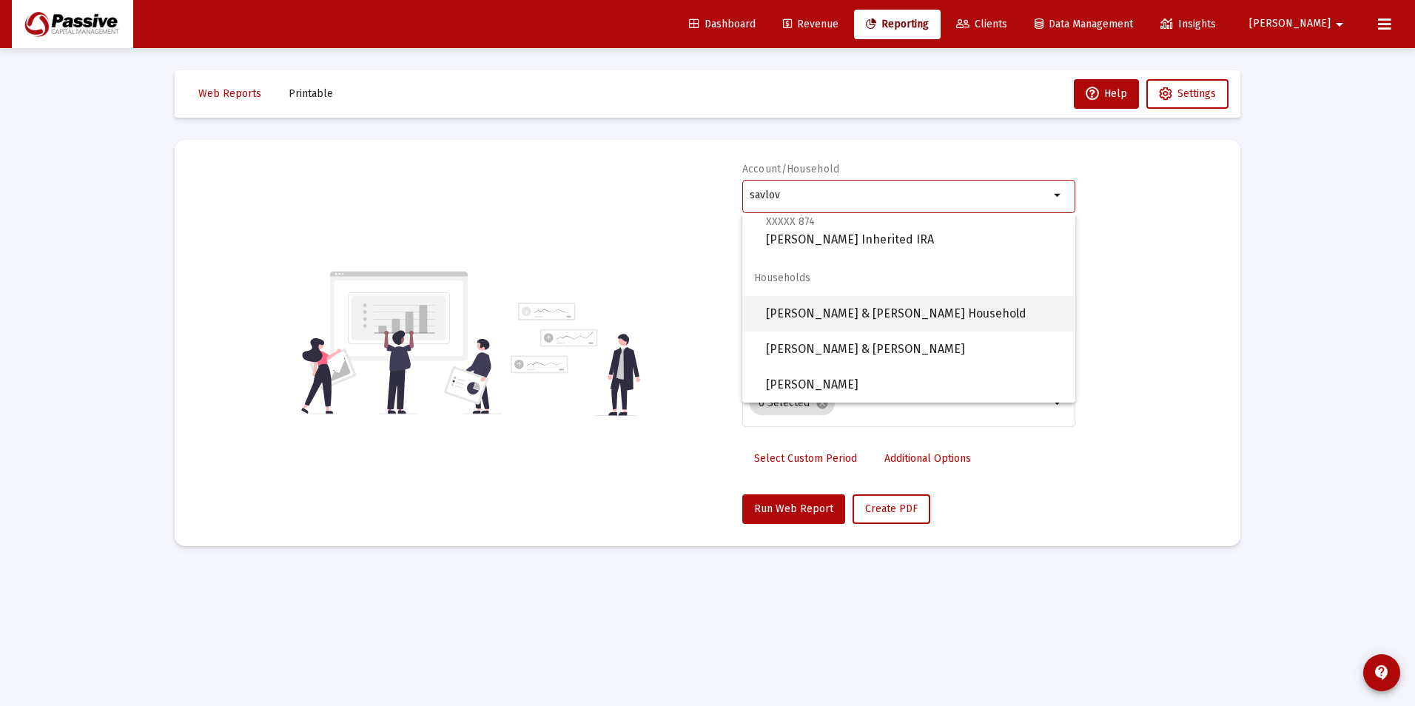
drag, startPoint x: 878, startPoint y: 319, endPoint x: 874, endPoint y: 337, distance: 18.9
click at [879, 320] on span "[PERSON_NAME] & [PERSON_NAME] Household" at bounding box center [914, 314] width 297 height 36
type input "[PERSON_NAME] & [PERSON_NAME] Household"
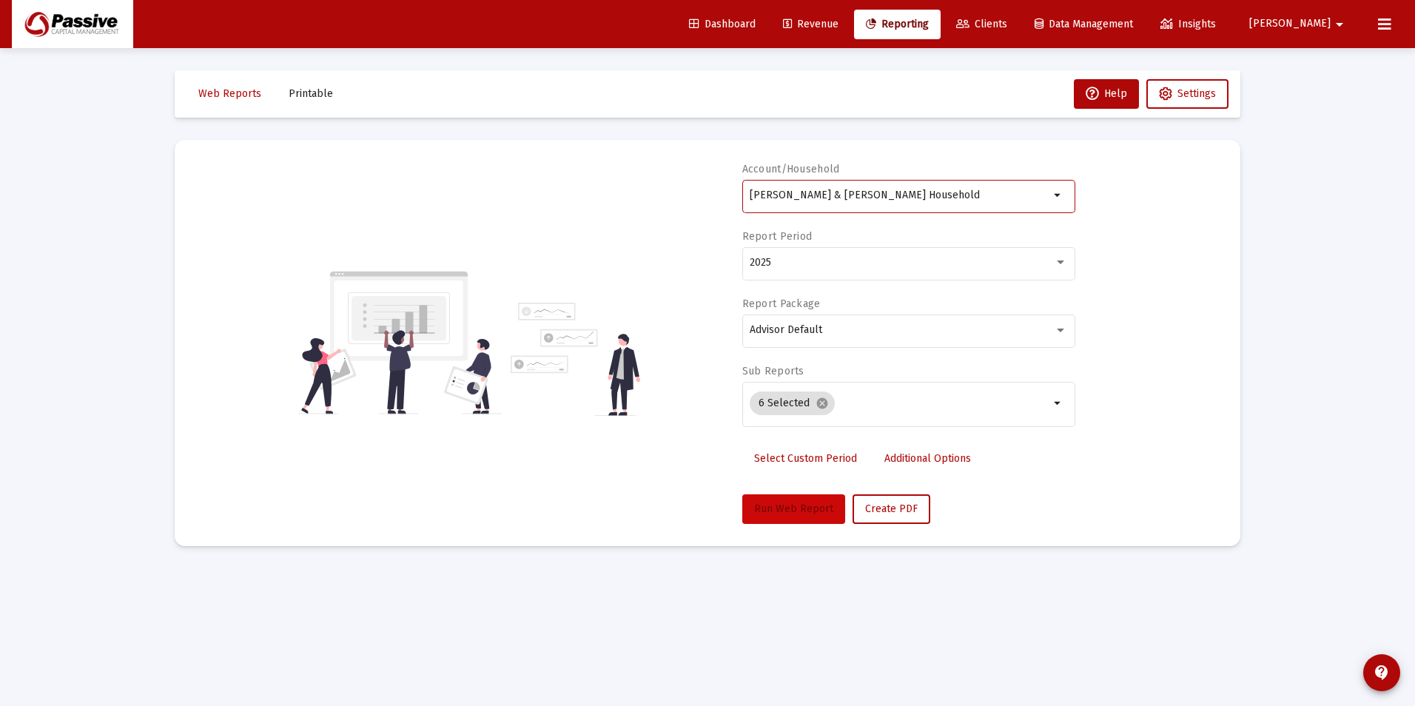
click at [798, 513] on span "Run Web Report" at bounding box center [793, 508] width 79 height 13
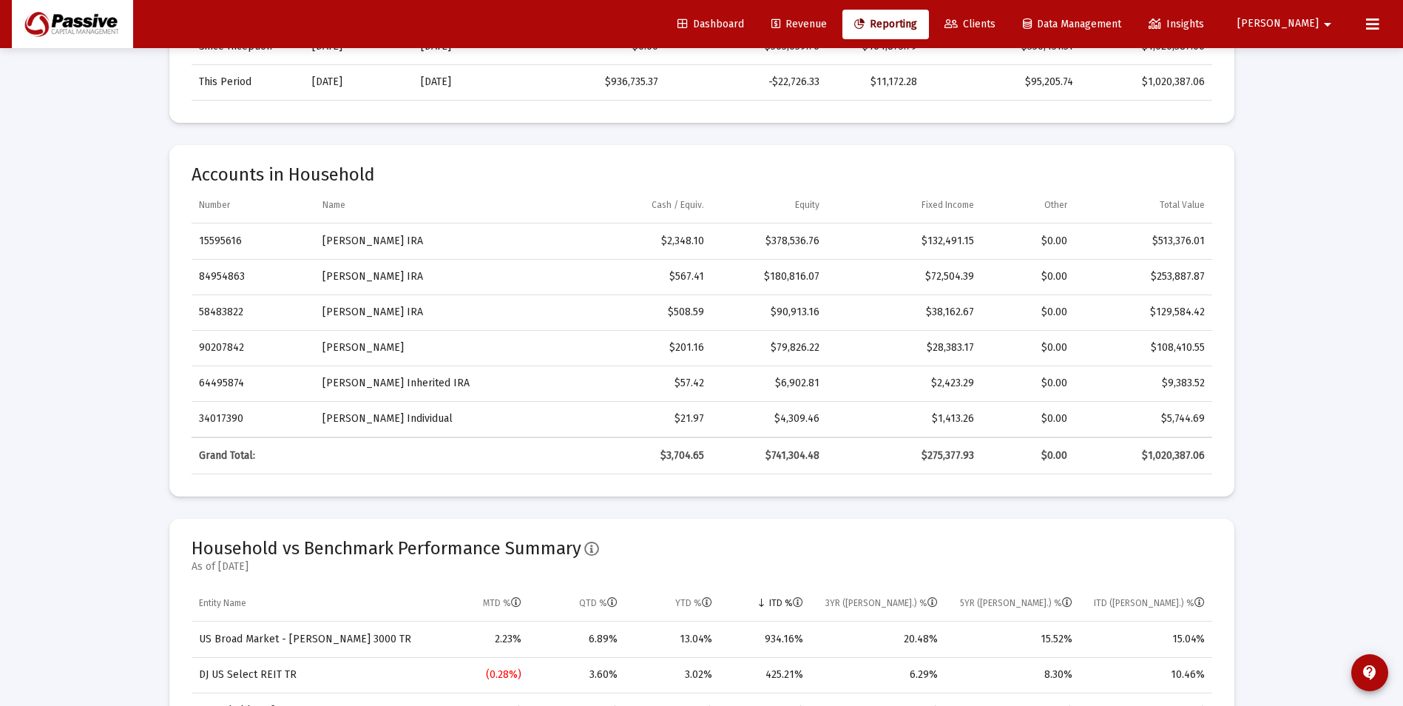
scroll to position [592, 0]
